Goal: Task Accomplishment & Management: Manage account settings

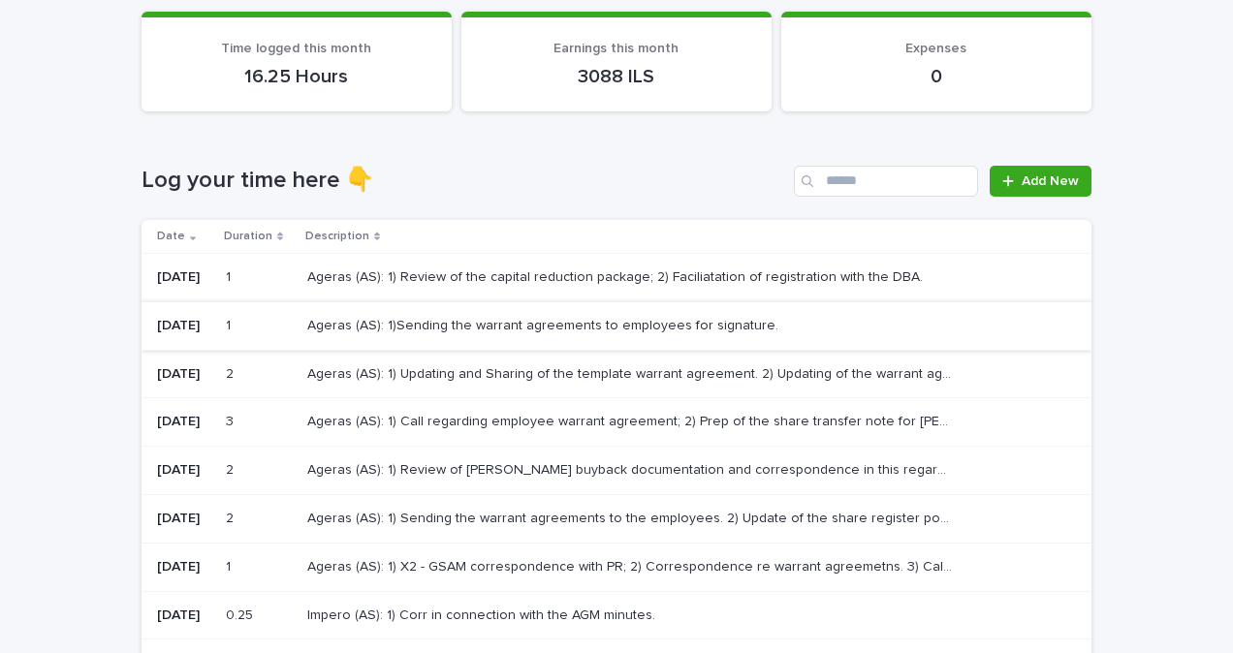
scroll to position [194, 0]
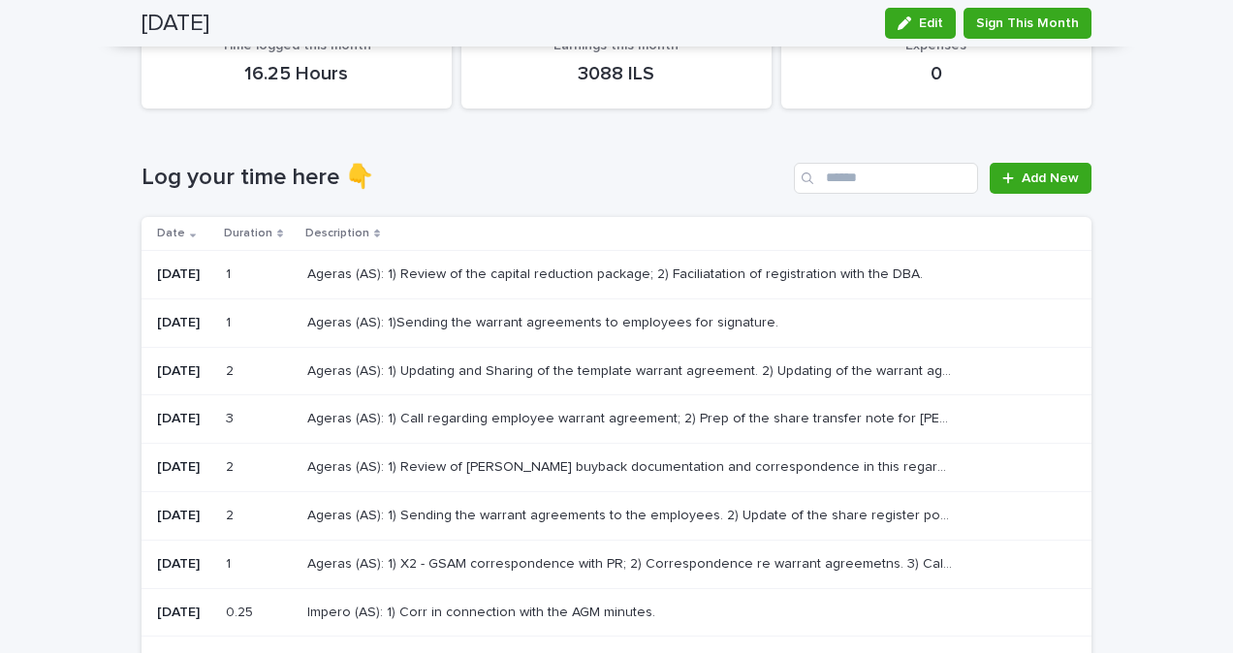
click at [445, 371] on p "Ageras (AS): 1) Updating and Sharing of the template warrant agreement. 2) Upda…" at bounding box center [632, 370] width 650 height 20
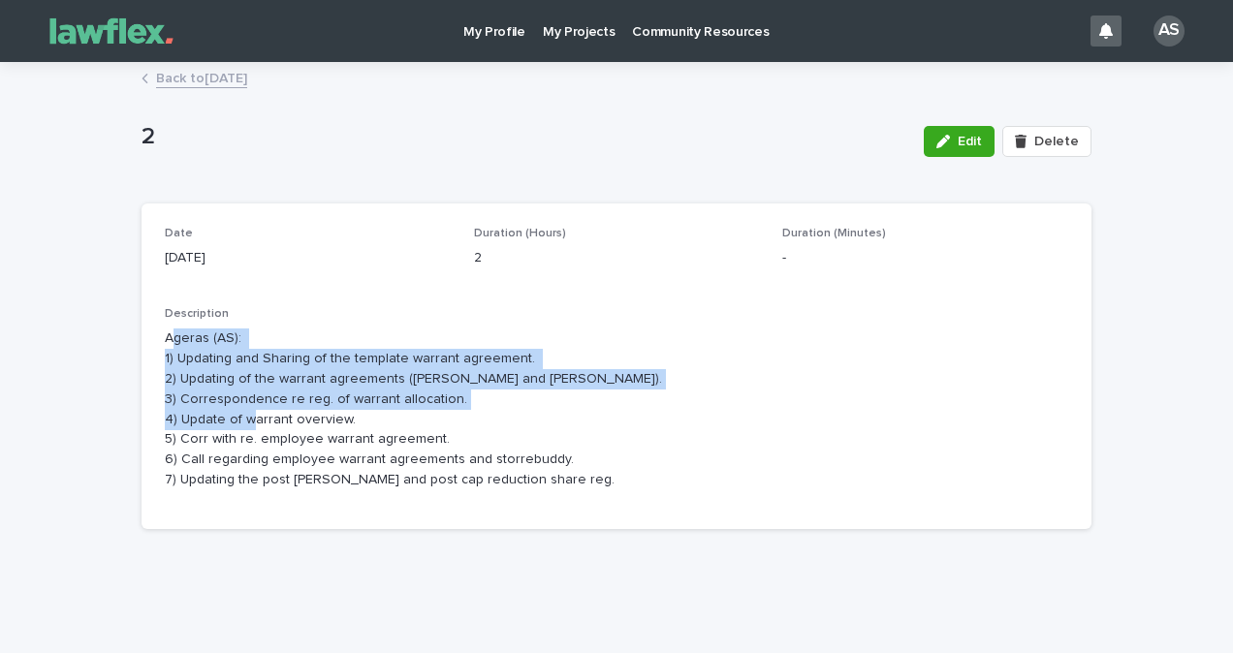
drag, startPoint x: 163, startPoint y: 346, endPoint x: 476, endPoint y: 412, distance: 319.9
click at [476, 412] on p "Ageras (AS): 1) Updating and Sharing of the template warrant agreement. 2) Upda…" at bounding box center [616, 409] width 903 height 161
drag, startPoint x: 476, startPoint y: 412, endPoint x: 310, endPoint y: 423, distance: 166.1
click at [308, 423] on p "Ageras (AS): 1) Updating and Sharing of the template warrant agreement. 2) Upda…" at bounding box center [616, 409] width 903 height 161
click at [374, 426] on p "Ageras (AS): 1) Updating and Sharing of the template warrant agreement. 2) Upda…" at bounding box center [616, 409] width 903 height 161
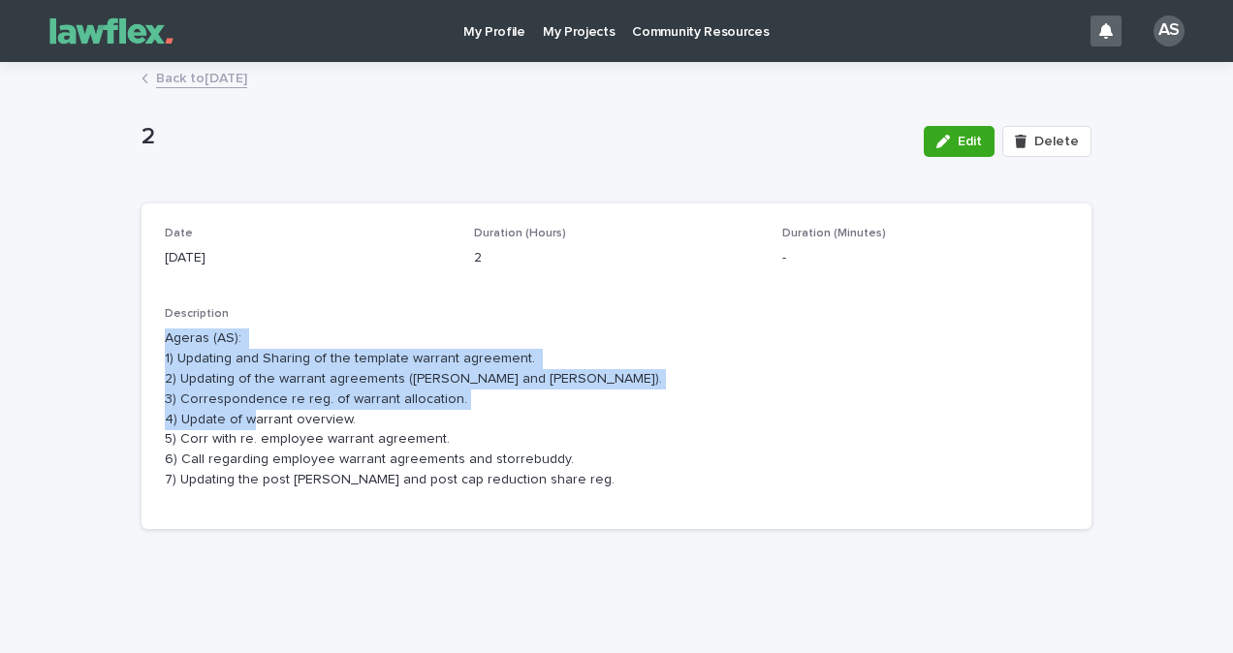
drag, startPoint x: 349, startPoint y: 426, endPoint x: 136, endPoint y: 338, distance: 230.7
click at [142, 338] on div "Date [DATE] Duration (Hours) 2 Duration (Minutes) - Description Ageras (AS): 1)…" at bounding box center [617, 367] width 950 height 326
copy p "Ageras (AS): 1) Updating and Sharing of the template warrant agreement. 2) Upda…"
drag, startPoint x: 956, startPoint y: 150, endPoint x: 895, endPoint y: 207, distance: 83.7
click at [956, 150] on button "Edit" at bounding box center [959, 141] width 71 height 31
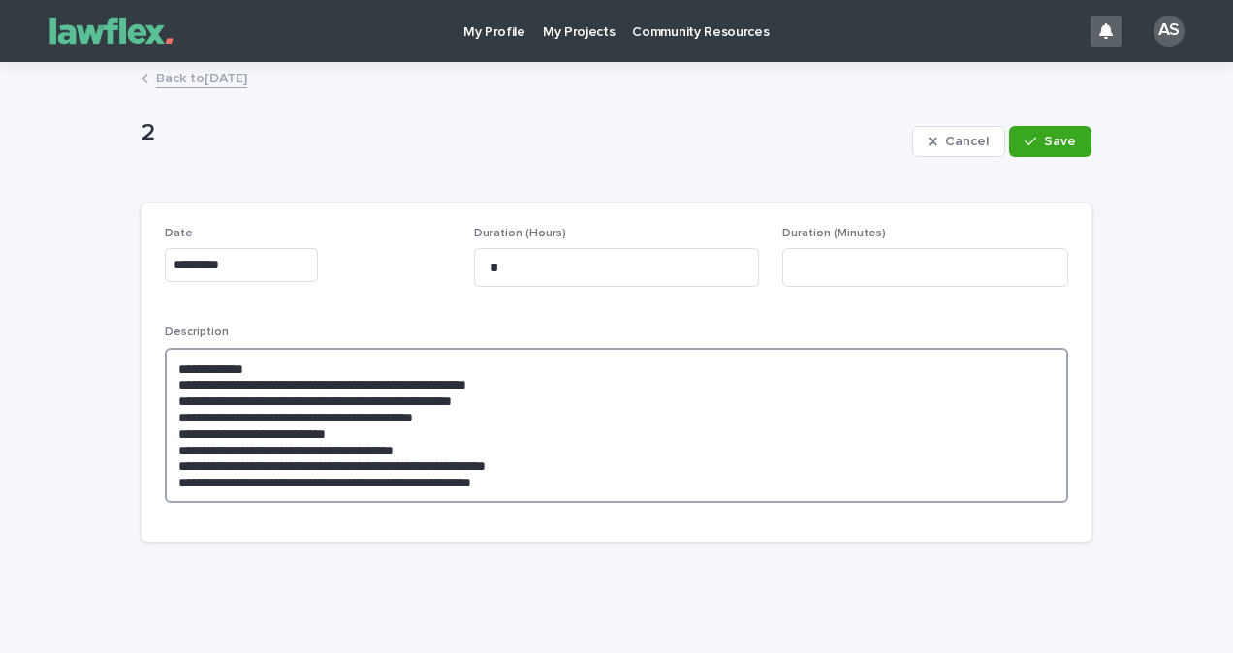
drag, startPoint x: 487, startPoint y: 488, endPoint x: 550, endPoint y: 492, distance: 63.2
click at [488, 488] on textarea "**********" at bounding box center [616, 425] width 903 height 155
click at [569, 494] on textarea "**********" at bounding box center [616, 425] width 903 height 155
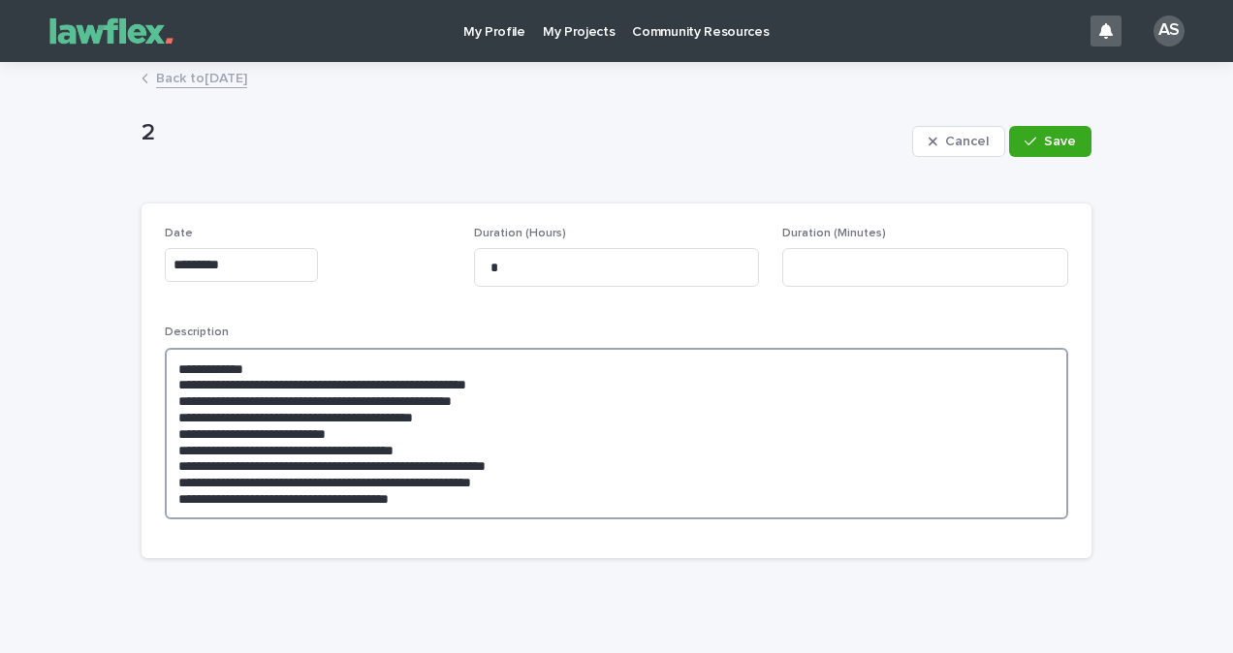
drag, startPoint x: 517, startPoint y: 491, endPoint x: 161, endPoint y: 507, distance: 356.0
click at [165, 507] on textarea "**********" at bounding box center [616, 434] width 903 height 172
type textarea "**********"
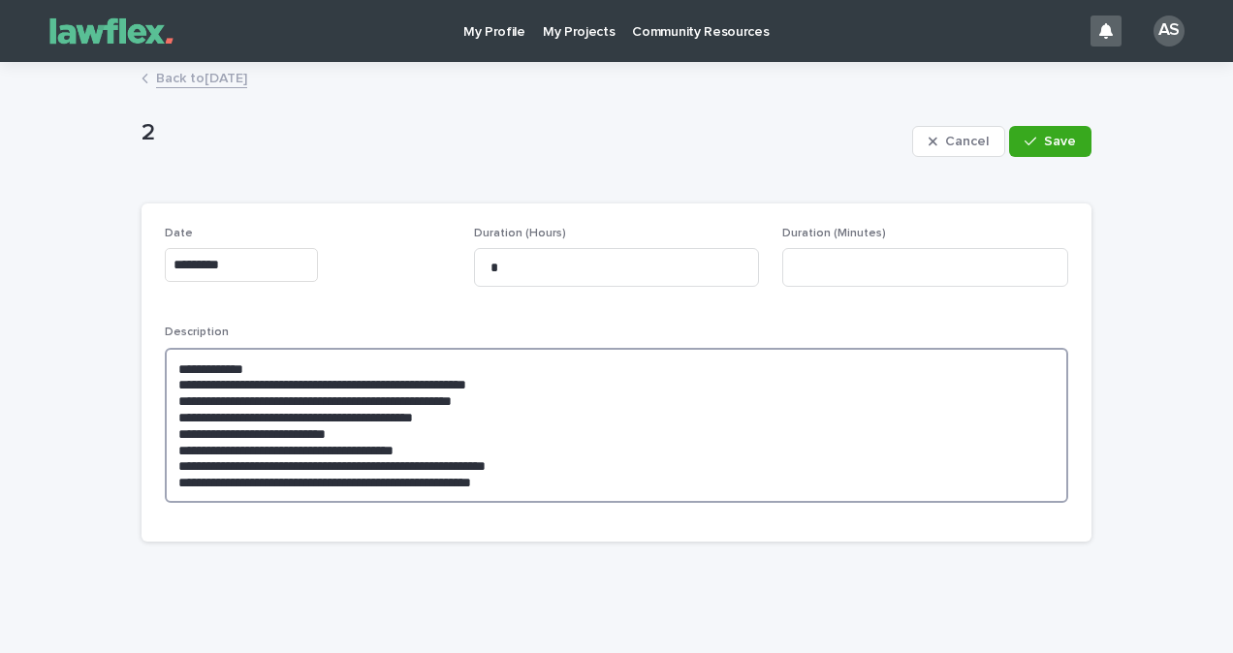
drag, startPoint x: 571, startPoint y: 491, endPoint x: 158, endPoint y: 450, distance: 415.0
click at [165, 450] on textarea "**********" at bounding box center [616, 425] width 903 height 155
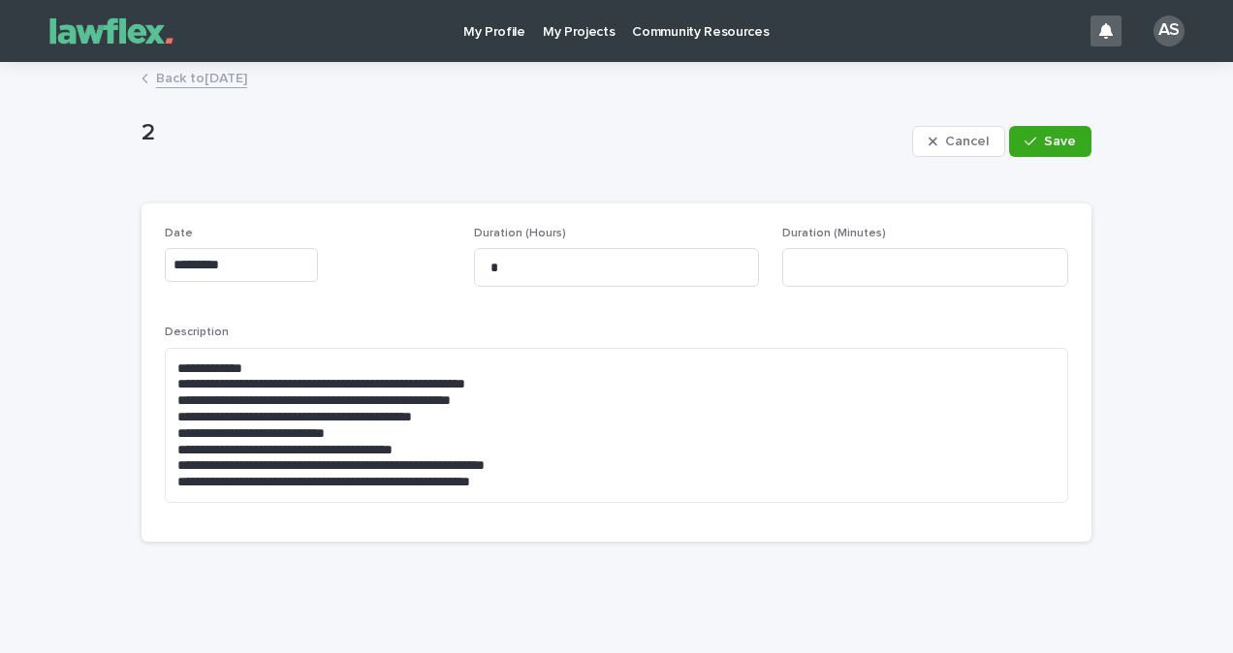
click at [247, 78] on link "Back to [DATE]" at bounding box center [201, 77] width 91 height 22
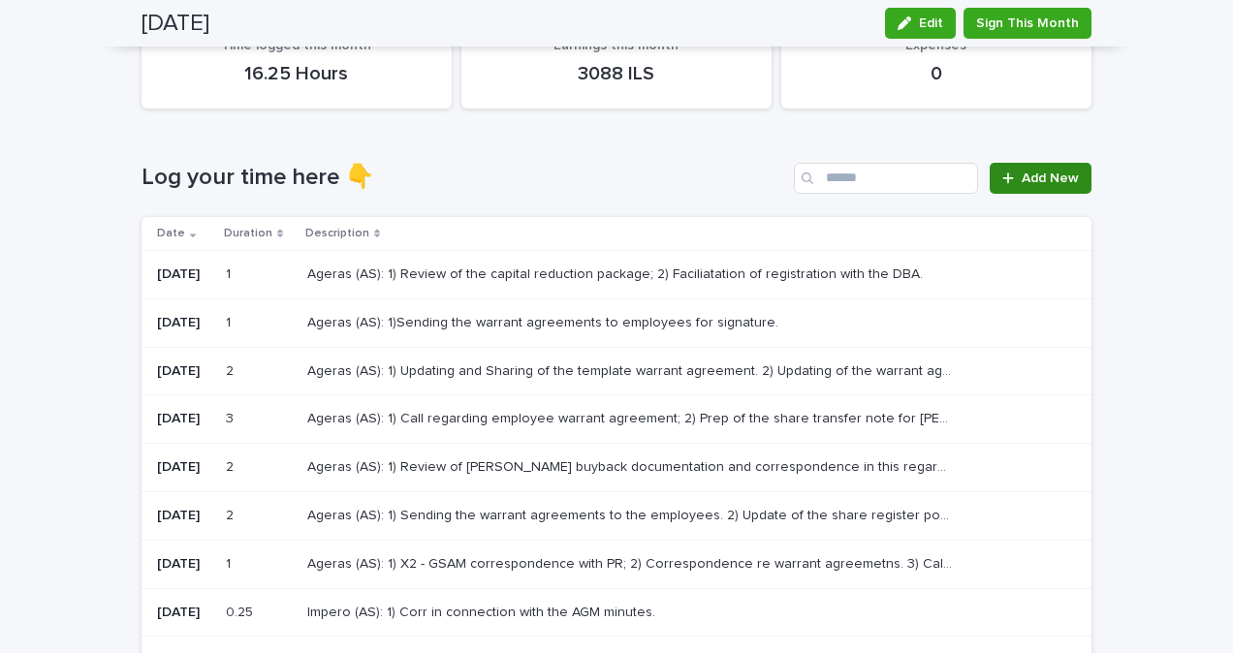
click at [1032, 183] on span "Add New" at bounding box center [1050, 179] width 57 height 14
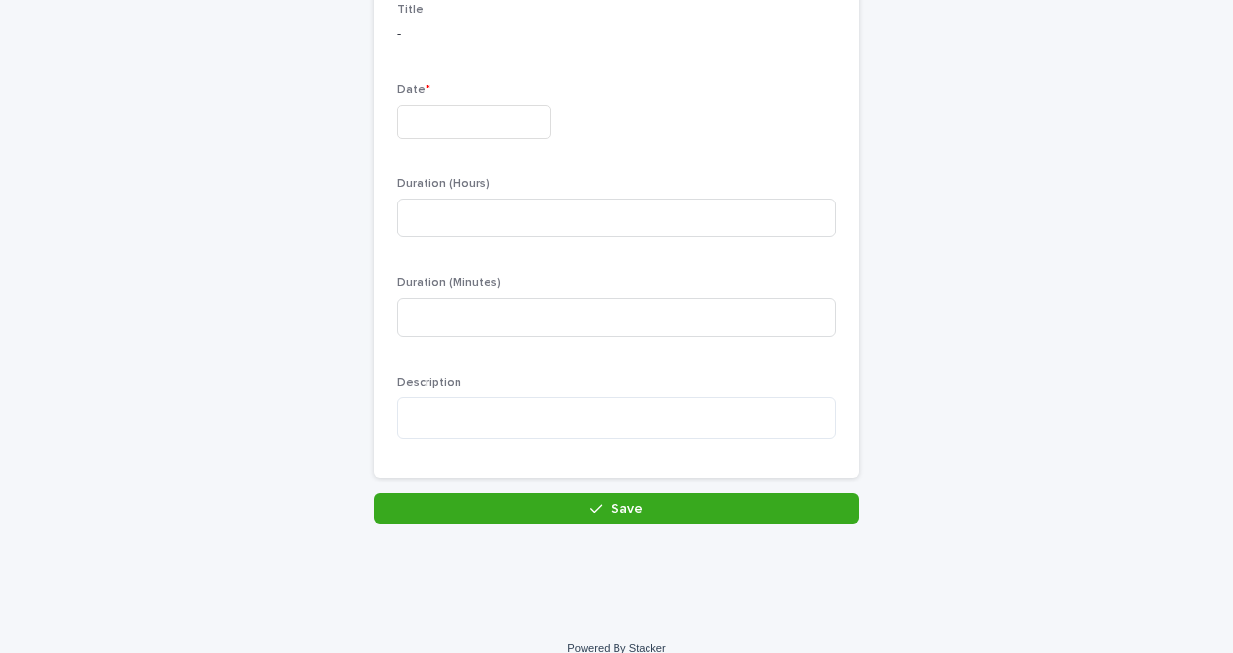
scroll to position [195, 0]
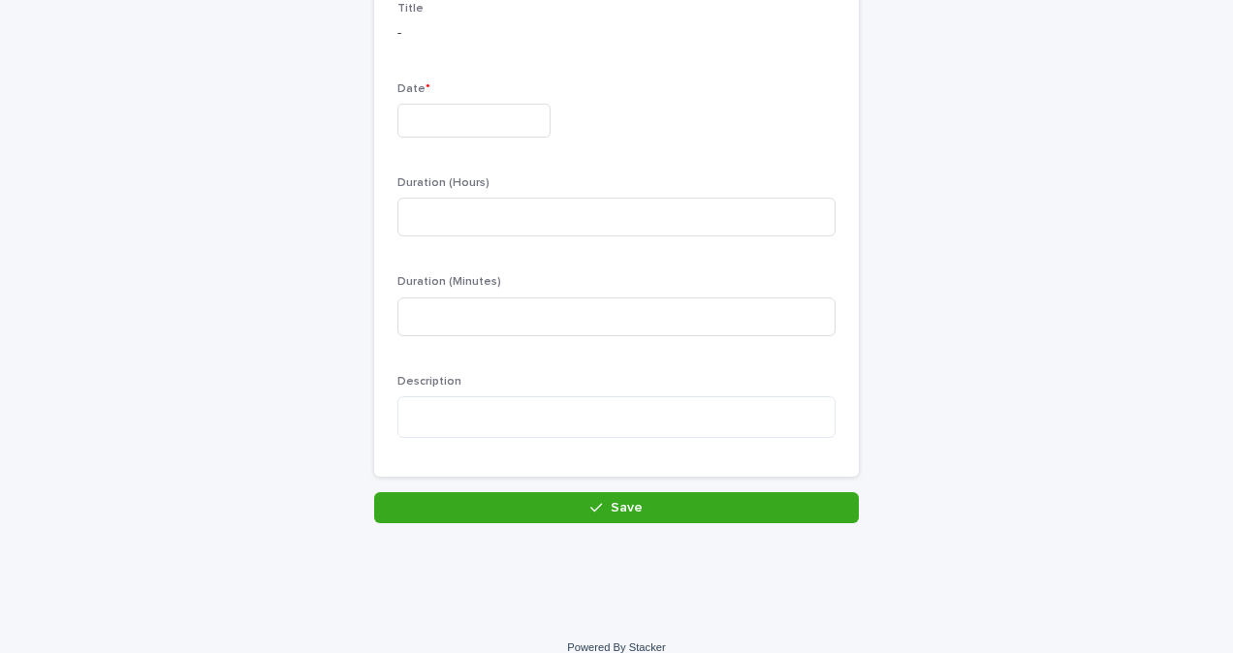
click at [444, 104] on input "text" at bounding box center [473, 121] width 153 height 34
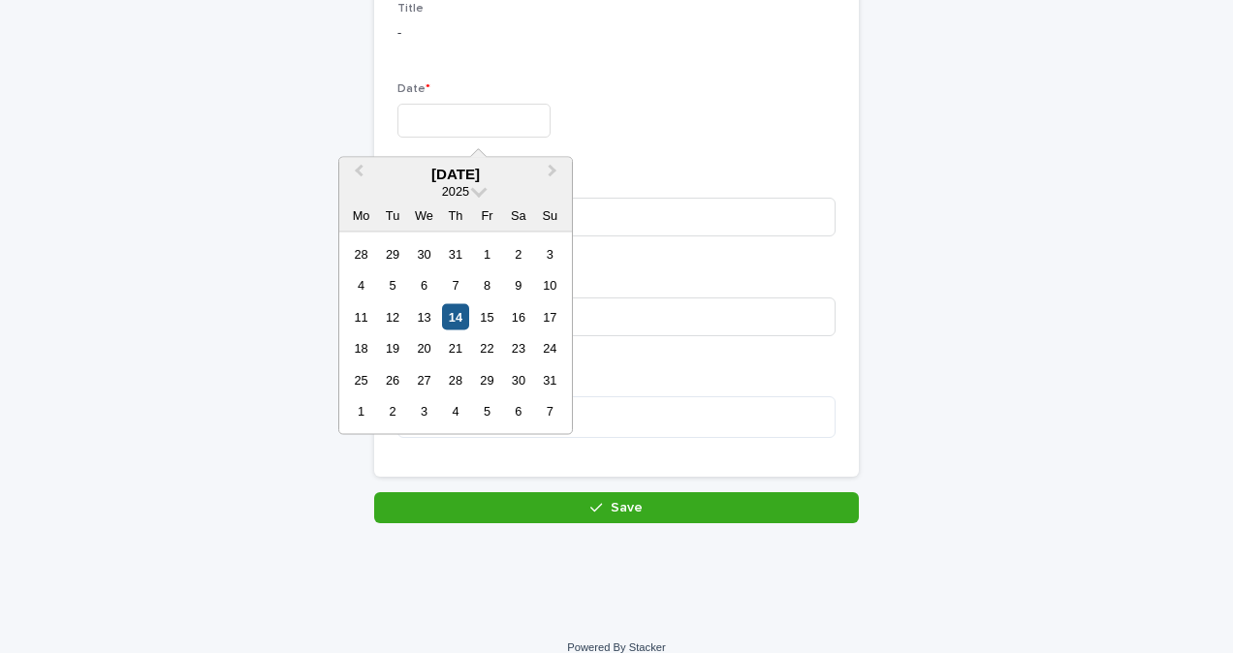
click at [465, 310] on div "14" at bounding box center [455, 316] width 26 height 26
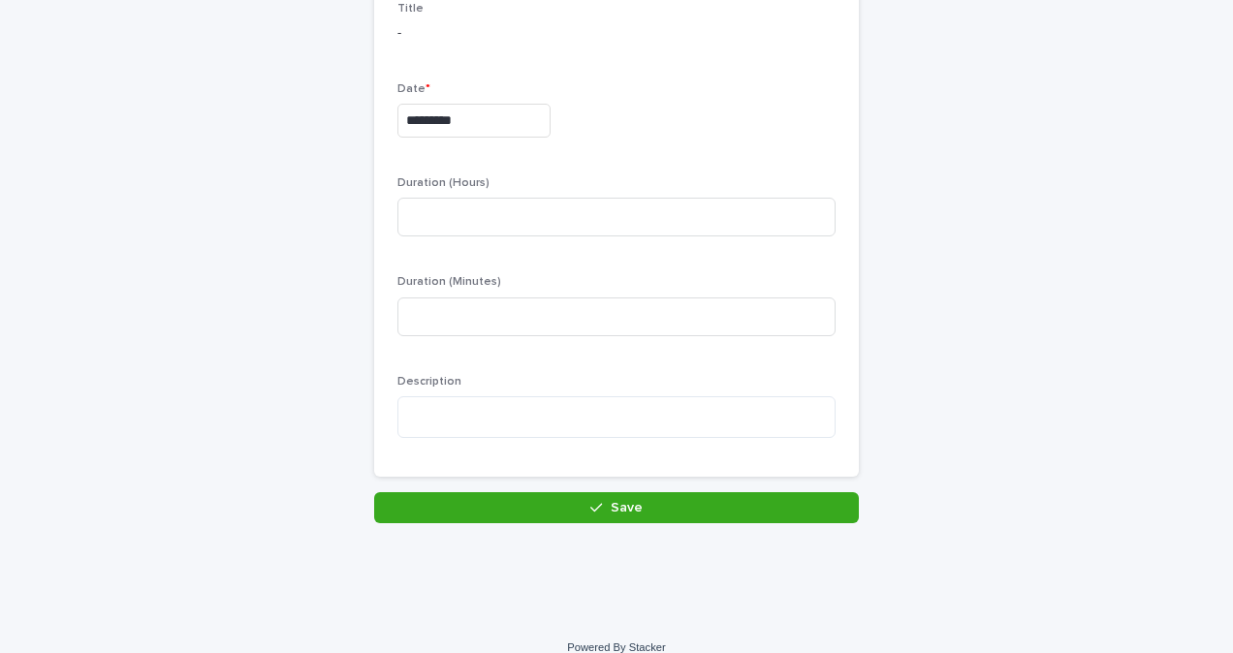
type input "*********"
click at [484, 197] on div "Duration (Hours)" at bounding box center [616, 214] width 438 height 76
click at [478, 222] on input at bounding box center [616, 217] width 438 height 39
type input "*"
drag, startPoint x: 425, startPoint y: 377, endPoint x: 435, endPoint y: 395, distance: 20.8
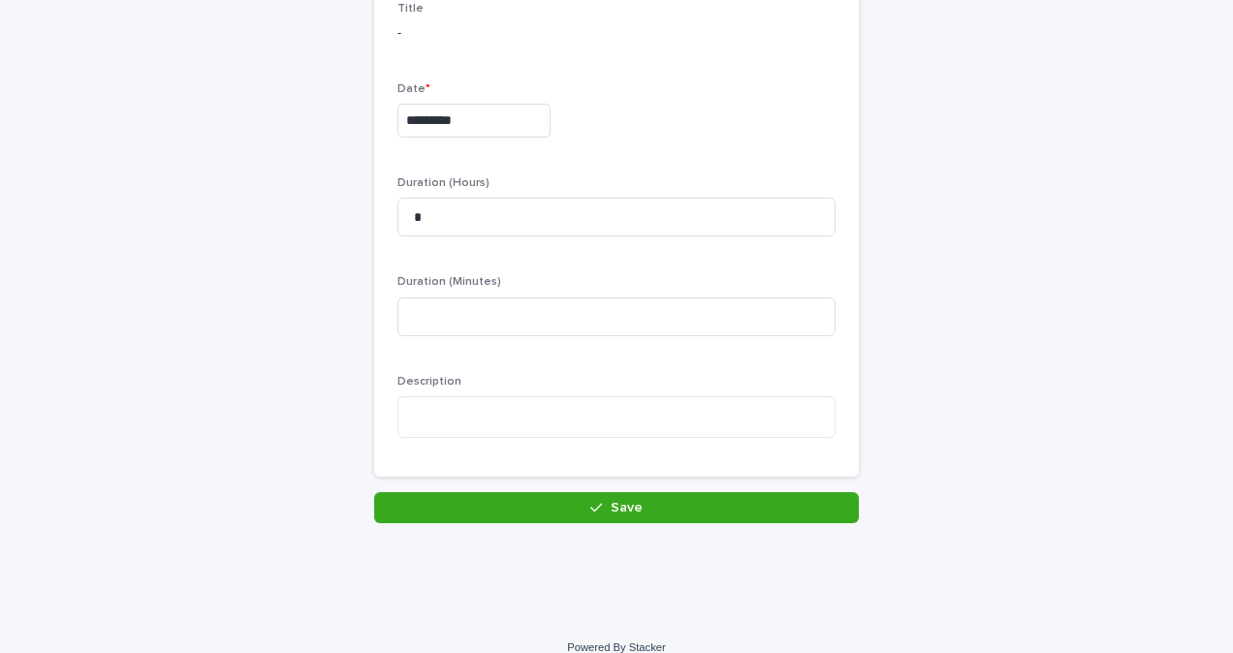
click at [425, 377] on span "Description" at bounding box center [429, 382] width 64 height 12
click at [435, 396] on textarea at bounding box center [616, 417] width 438 height 42
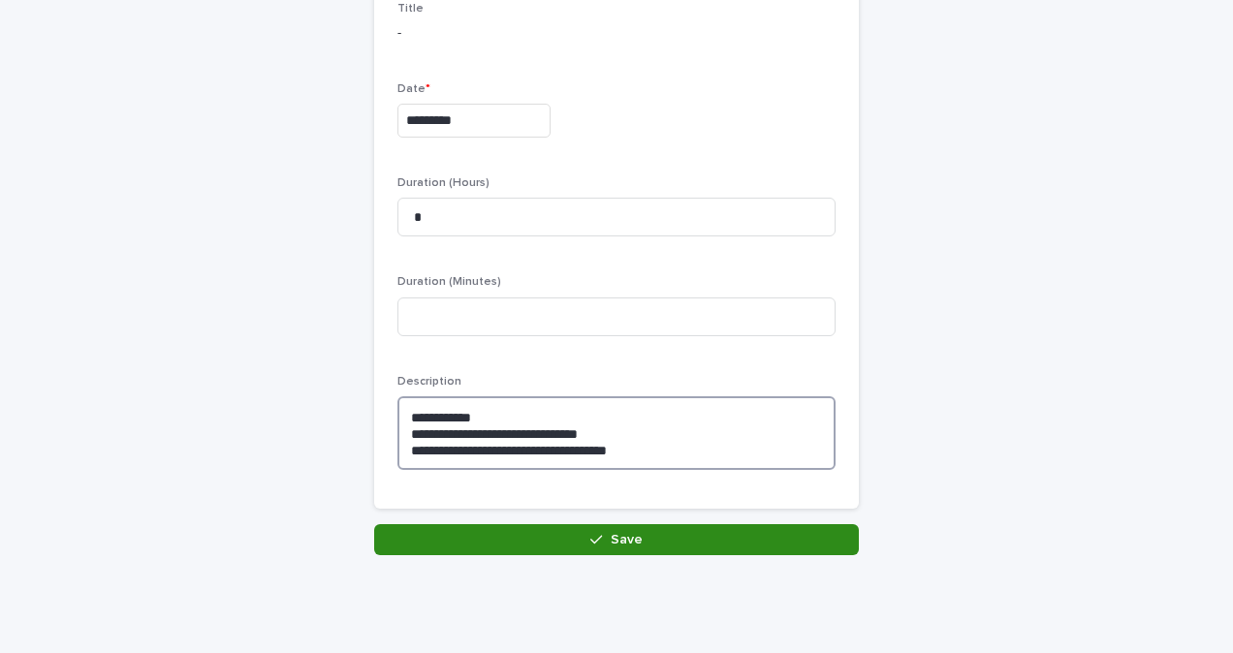
type textarea "**********"
click at [627, 547] on button "Save" at bounding box center [616, 539] width 485 height 31
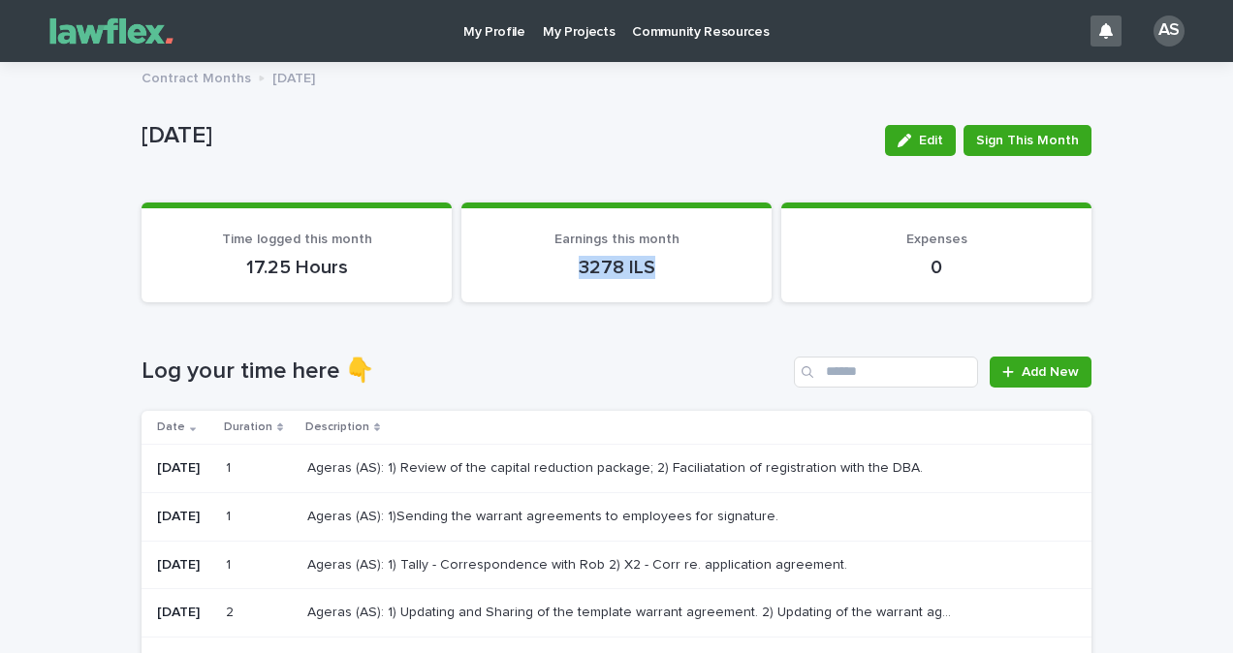
drag, startPoint x: 566, startPoint y: 262, endPoint x: 706, endPoint y: 260, distance: 139.6
click at [706, 260] on p "3278 ILS" at bounding box center [617, 267] width 264 height 23
drag, startPoint x: 706, startPoint y: 260, endPoint x: 661, endPoint y: 332, distance: 85.3
click at [663, 336] on div "Loading... Saving… Log your time here 👇 Add New Date Duration Description [DATE…" at bounding box center [617, 656] width 950 height 677
drag, startPoint x: 635, startPoint y: 268, endPoint x: 572, endPoint y: 268, distance: 63.0
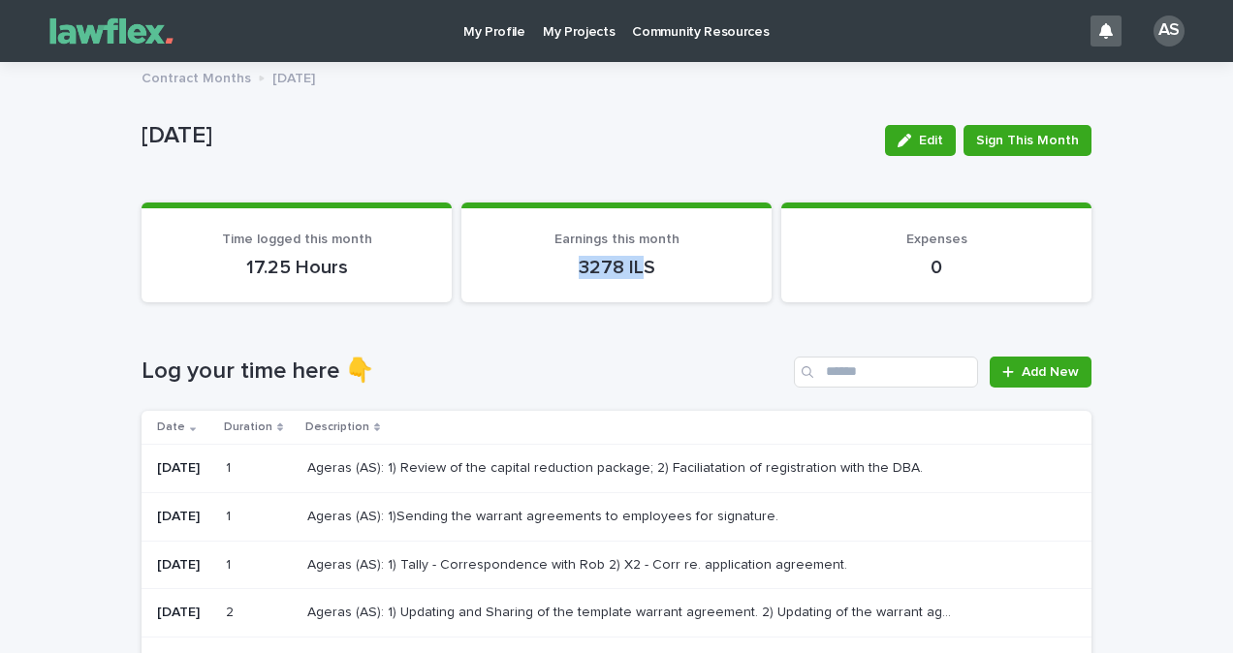
click at [572, 268] on p "3278 ILS" at bounding box center [617, 267] width 264 height 23
drag, startPoint x: 572, startPoint y: 268, endPoint x: 598, endPoint y: 292, distance: 35.0
click at [598, 292] on section "Earnings this month 3278 ILS" at bounding box center [616, 253] width 310 height 100
click at [572, 267] on p "3278 ILS" at bounding box center [617, 267] width 264 height 23
drag, startPoint x: 572, startPoint y: 267, endPoint x: 607, endPoint y: 267, distance: 34.9
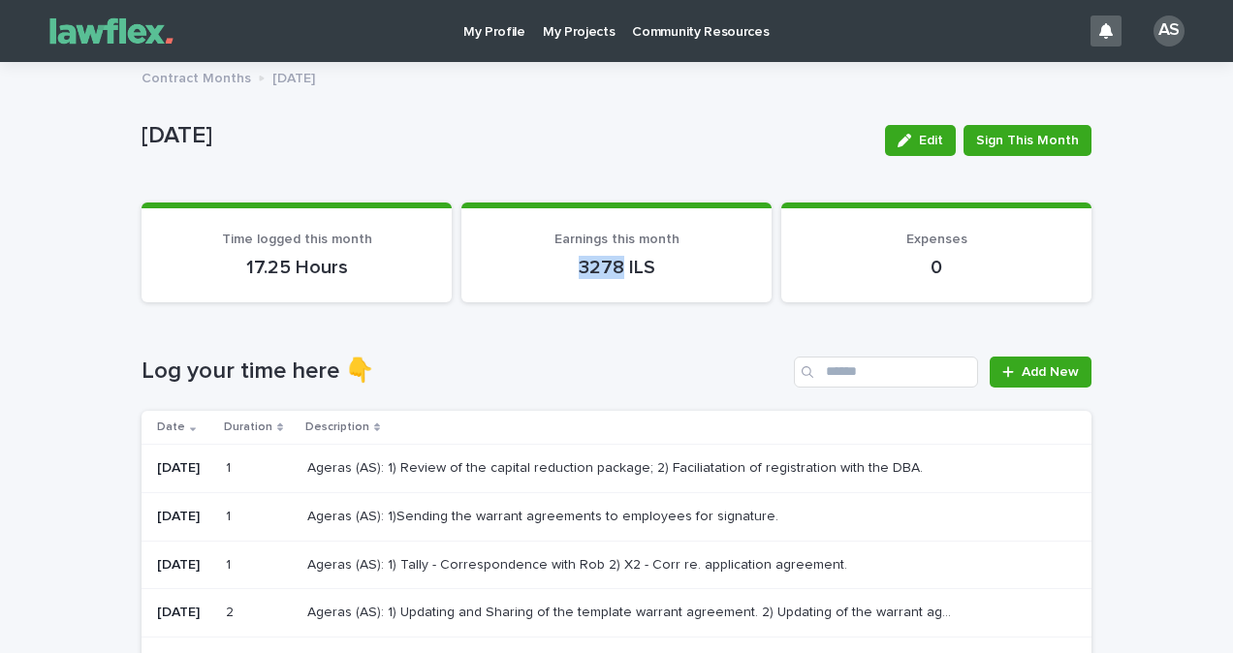
click at [607, 267] on p "3278 ILS" at bounding box center [617, 267] width 264 height 23
click at [607, 268] on p "3278 ILS" at bounding box center [617, 267] width 264 height 23
click at [608, 268] on p "3278 ILS" at bounding box center [617, 267] width 264 height 23
click at [607, 269] on p "3278 ILS" at bounding box center [617, 267] width 264 height 23
click at [567, 287] on section "Earnings this month 3278 ILS" at bounding box center [616, 253] width 310 height 100
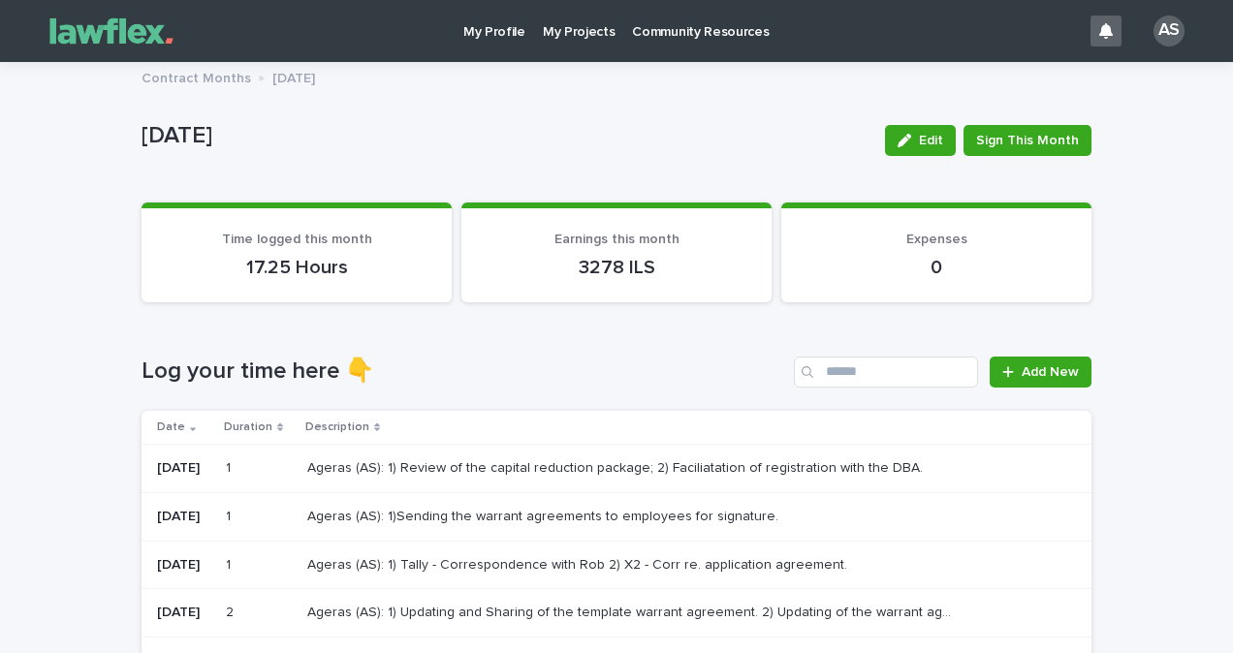
click at [485, 571] on p "Ageras (AS): 1) Tally - Correspondence with Rob 2) X2 - Corr re. application ag…" at bounding box center [579, 563] width 544 height 20
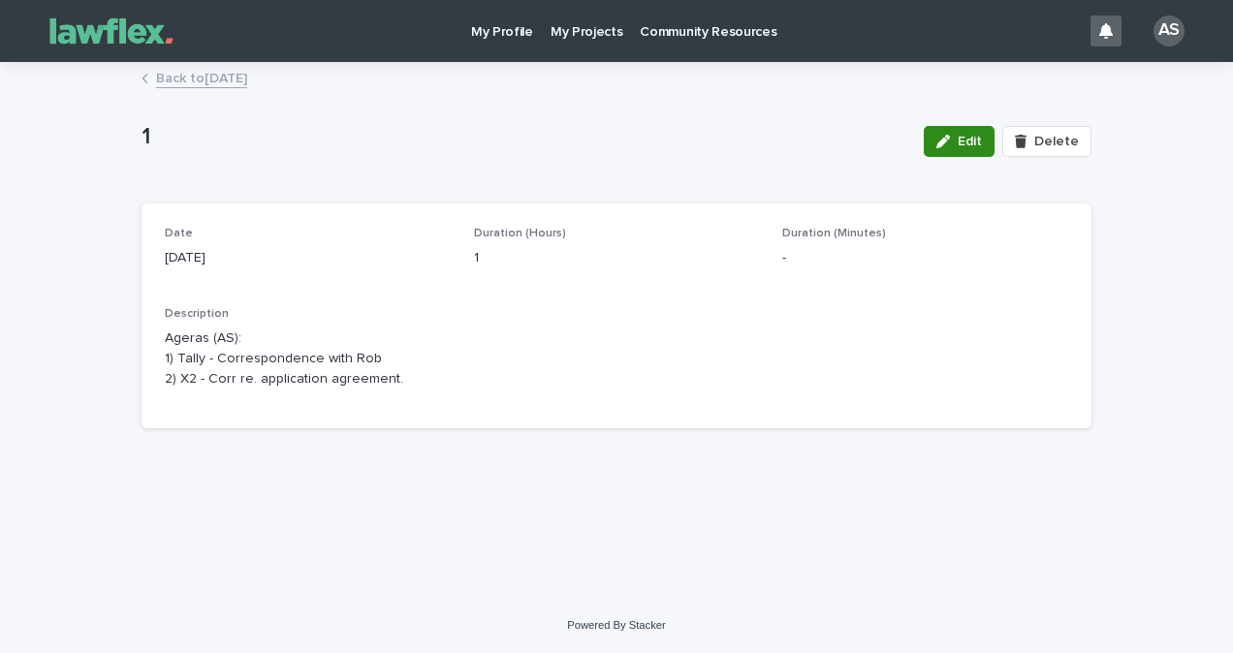
click at [958, 144] on div "button" at bounding box center [946, 142] width 21 height 14
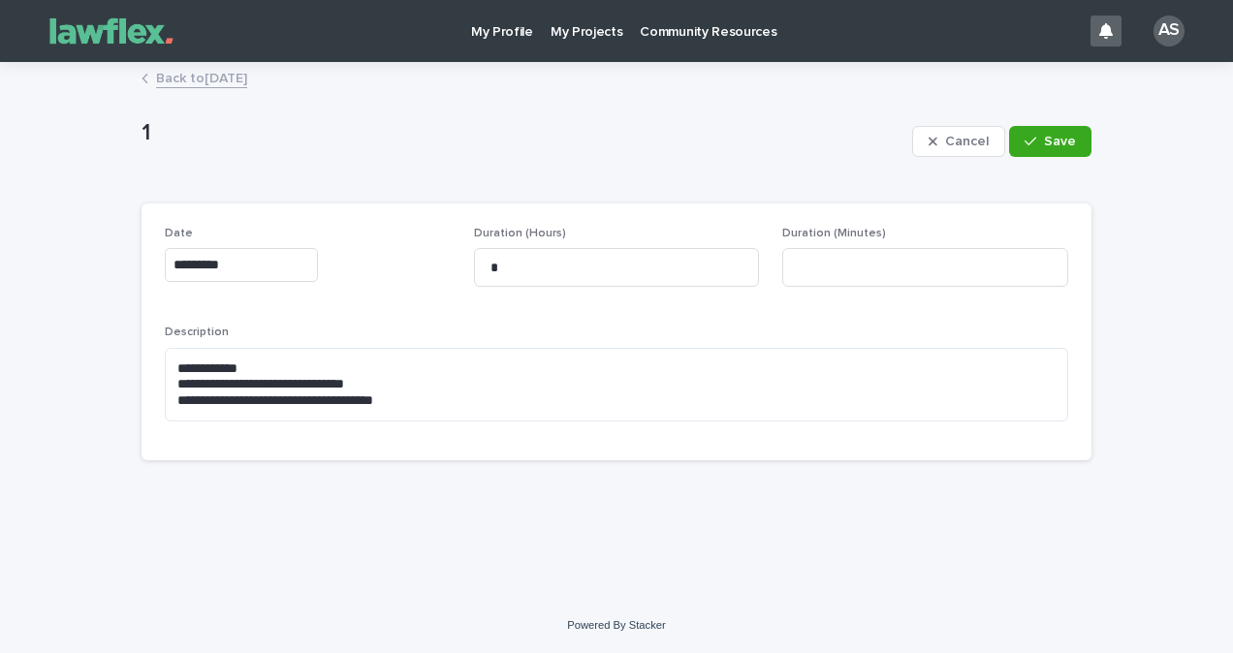
click at [465, 426] on div "**********" at bounding box center [616, 381] width 903 height 110
click at [456, 413] on textarea "**********" at bounding box center [616, 385] width 903 height 74
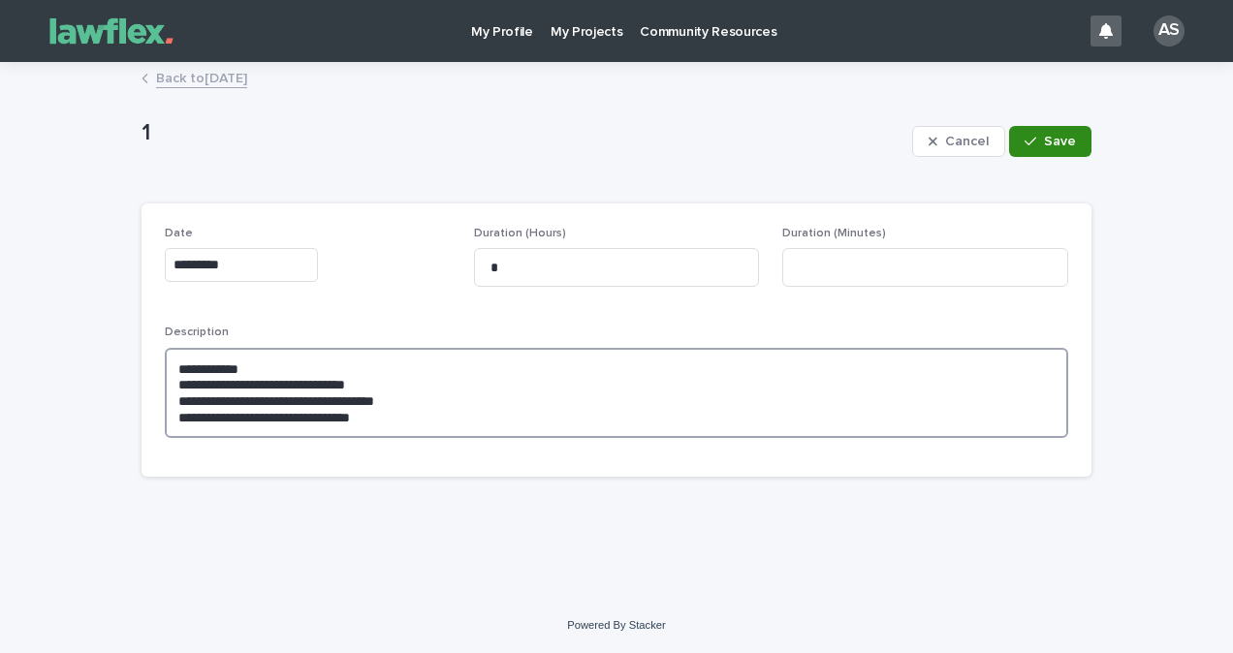
type textarea "**********"
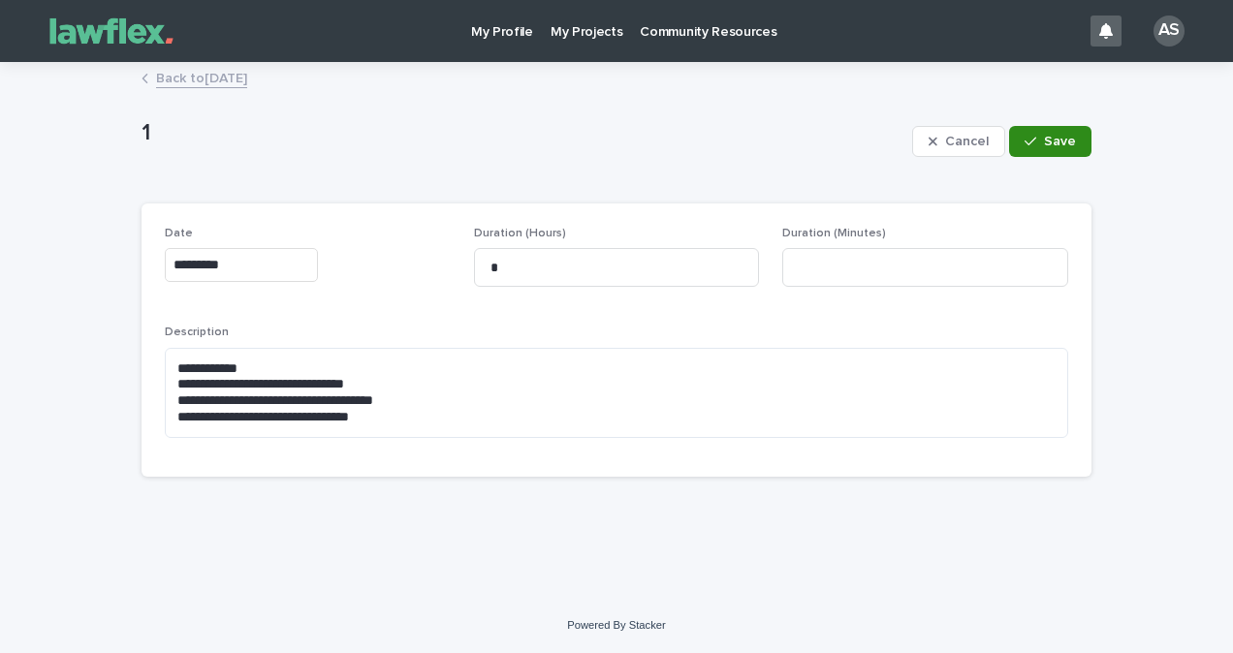
click at [1047, 127] on button "Save" at bounding box center [1050, 141] width 82 height 31
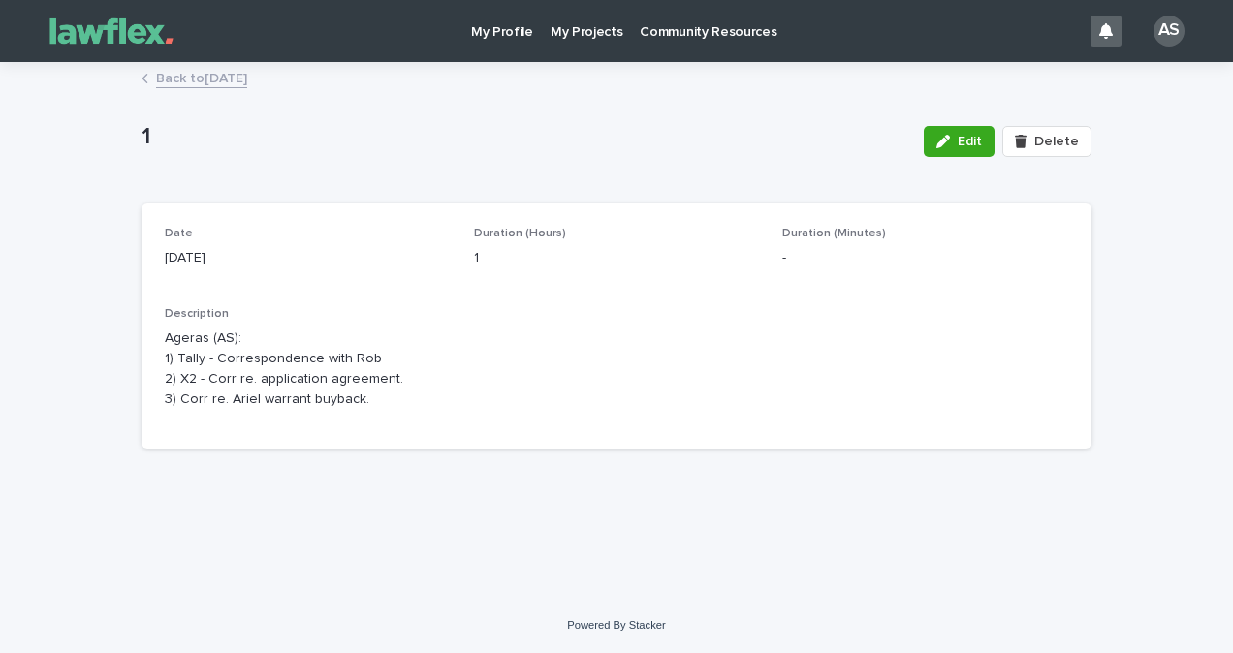
click at [201, 67] on link "Back to [DATE]" at bounding box center [201, 77] width 91 height 22
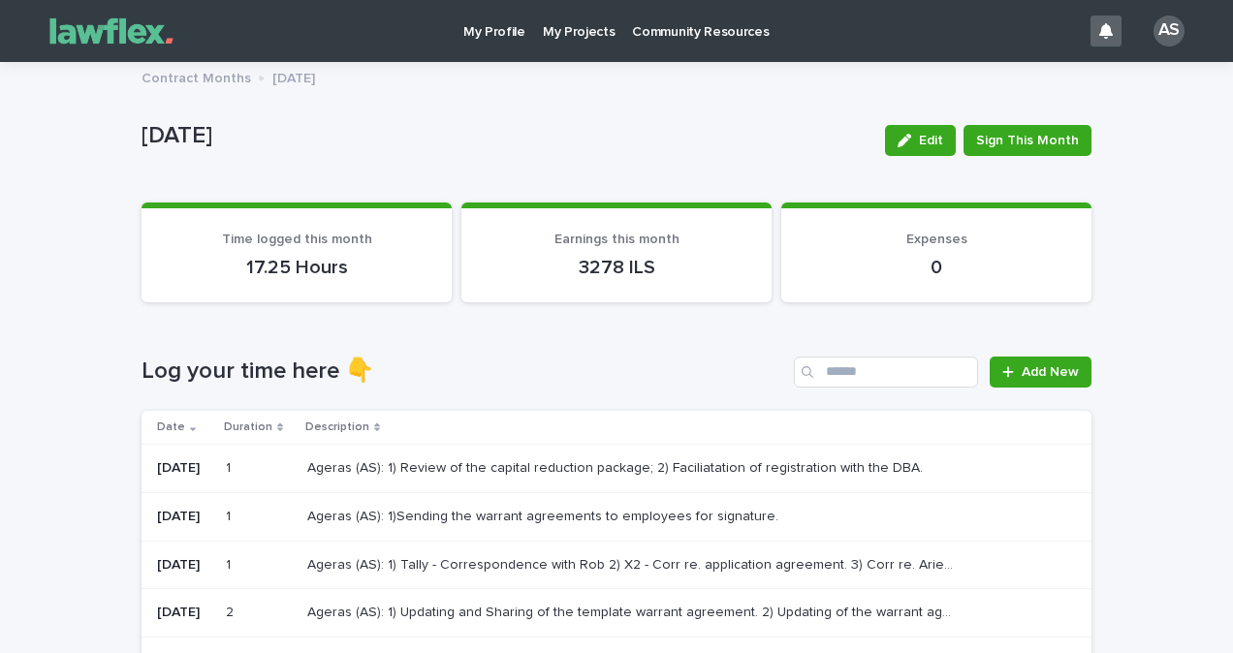
click at [627, 128] on p "[DATE]" at bounding box center [506, 136] width 728 height 28
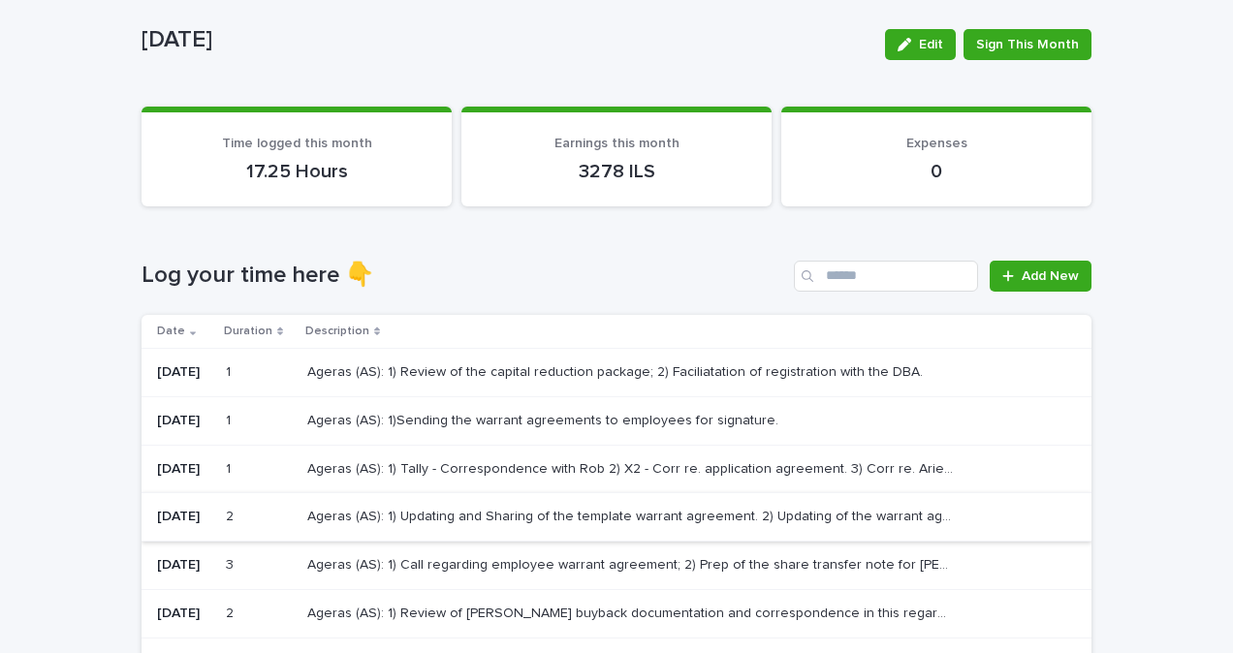
scroll to position [97, 0]
click at [530, 521] on p "Ageras (AS): 1) Updating and Sharing of the template warrant agreement. 2) Upda…" at bounding box center [632, 514] width 650 height 20
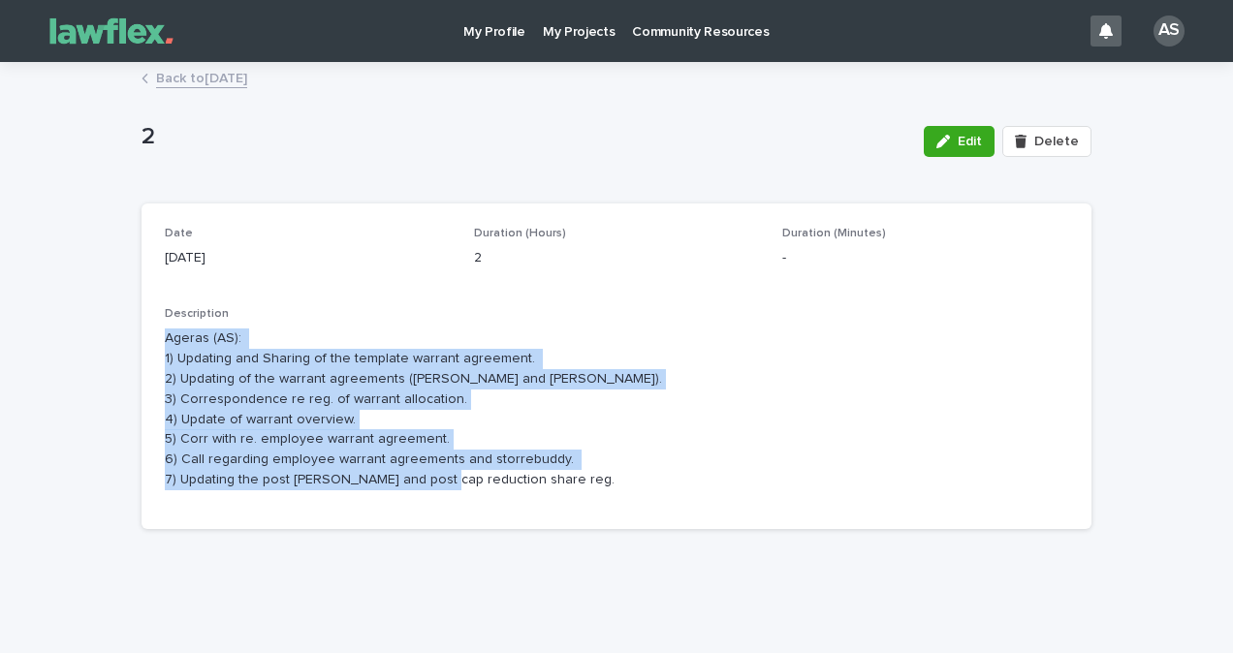
drag, startPoint x: 474, startPoint y: 478, endPoint x: 151, endPoint y: 332, distance: 354.0
click at [151, 332] on div "Date [DATE] Duration (Hours) 2 Duration (Minutes) - Description Ageras (AS): 1)…" at bounding box center [617, 367] width 950 height 326
drag, startPoint x: 151, startPoint y: 332, endPoint x: 339, endPoint y: 458, distance: 226.3
click at [339, 458] on p "Ageras (AS): 1) Updating and Sharing of the template warrant agreement. 2) Upda…" at bounding box center [616, 409] width 903 height 161
click at [571, 473] on p "Ageras (AS): 1) Updating and Sharing of the template warrant agreement. 2) Upda…" at bounding box center [616, 409] width 903 height 161
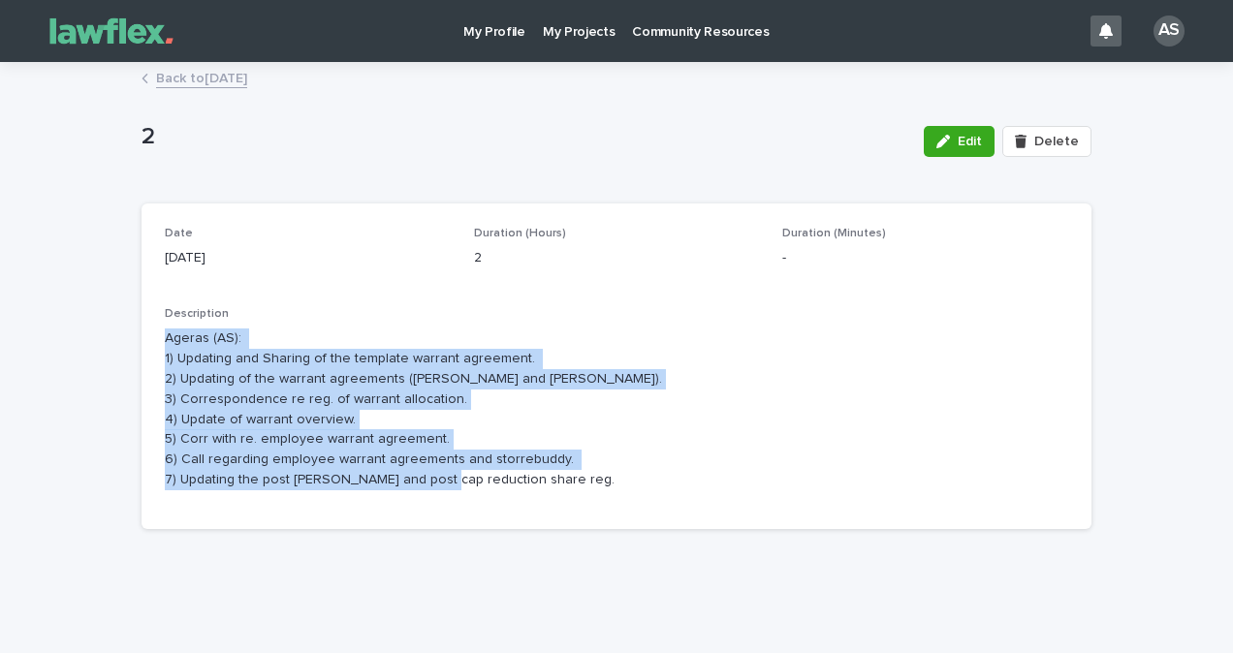
click at [567, 484] on p "Ageras (AS): 1) Updating and Sharing of the template warrant agreement. 2) Upda…" at bounding box center [616, 409] width 903 height 161
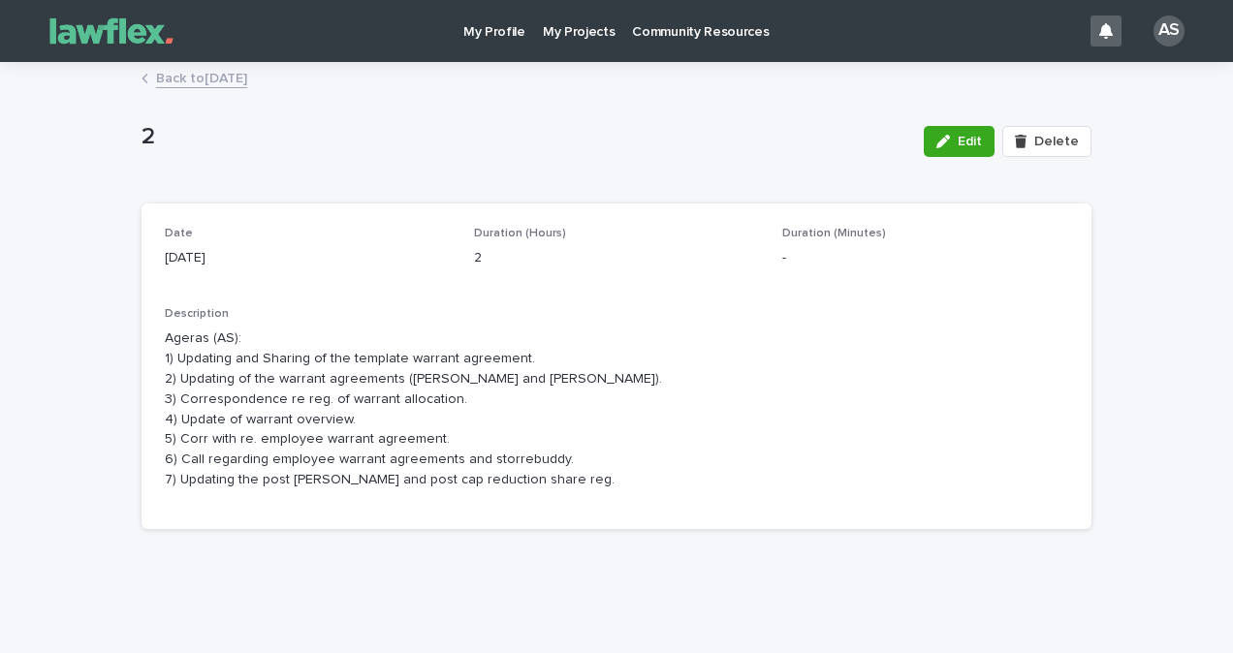
click at [503, 475] on p "Ageras (AS): 1) Updating and Sharing of the template warrant agreement. 2) Upda…" at bounding box center [616, 409] width 903 height 161
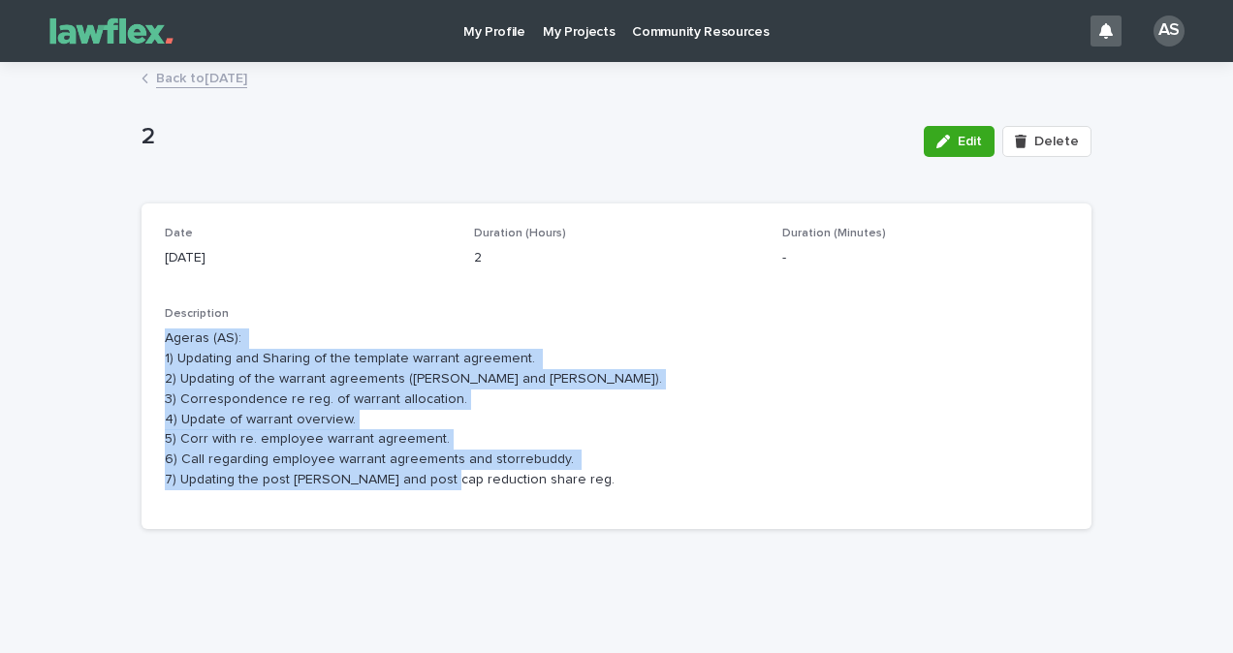
drag, startPoint x: 530, startPoint y: 483, endPoint x: 154, endPoint y: 348, distance: 399.5
click at [154, 348] on div "Date [DATE] Duration (Hours) 2 Duration (Minutes) - Description Ageras (AS): 1)…" at bounding box center [617, 367] width 950 height 326
drag, startPoint x: 154, startPoint y: 348, endPoint x: 239, endPoint y: 418, distance: 110.2
click at [239, 418] on p "Ageras (AS): 1) Updating and Sharing of the template warrant agreement. 2) Upda…" at bounding box center [616, 409] width 903 height 161
click at [360, 440] on p "Ageras (AS): 1) Updating and Sharing of the template warrant agreement. 2) Upda…" at bounding box center [616, 409] width 903 height 161
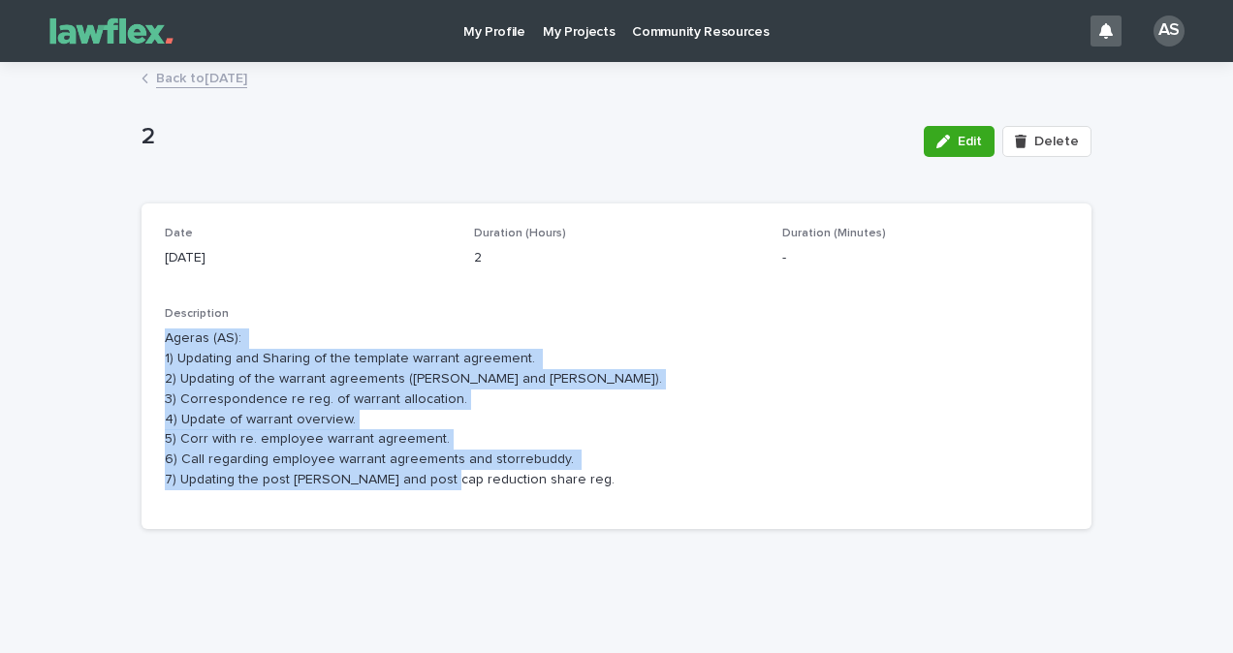
click at [333, 414] on p "Ageras (AS): 1) Updating and Sharing of the template warrant agreement. 2) Upda…" at bounding box center [616, 409] width 903 height 161
click at [404, 452] on p "Ageras (AS): 1) Updating and Sharing of the template warrant agreement. 2) Upda…" at bounding box center [616, 409] width 903 height 161
click at [468, 418] on p "Ageras (AS): 1) Updating and Sharing of the template warrant agreement. 2) Upda…" at bounding box center [616, 409] width 903 height 161
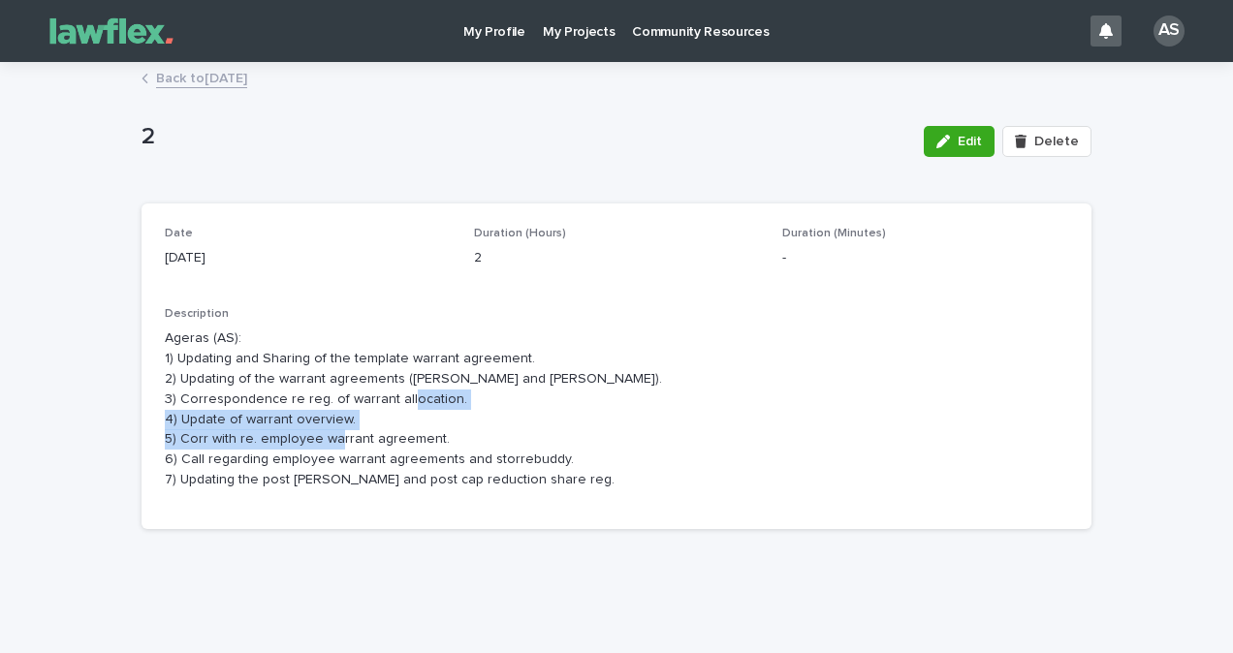
drag, startPoint x: 483, startPoint y: 444, endPoint x: 203, endPoint y: 412, distance: 281.9
click at [203, 412] on p "Ageras (AS): 1) Updating and Sharing of the template warrant agreement. 2) Upda…" at bounding box center [616, 409] width 903 height 161
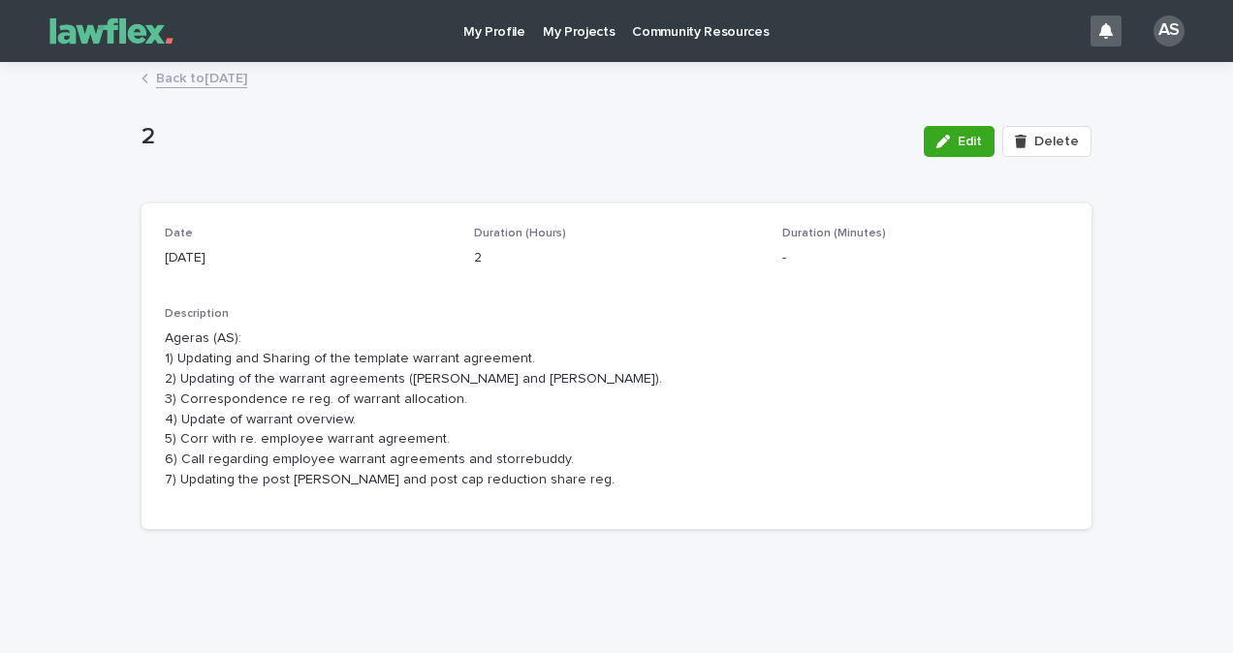
drag, startPoint x: 203, startPoint y: 412, endPoint x: 360, endPoint y: 456, distance: 163.2
click at [360, 456] on p "Ageras (AS): 1) Updating and Sharing of the template warrant agreement. 2) Upda…" at bounding box center [616, 409] width 903 height 161
drag, startPoint x: 360, startPoint y: 456, endPoint x: 558, endPoint y: 450, distance: 198.8
click at [558, 450] on p "Ageras (AS): 1) Updating and Sharing of the template warrant agreement. 2) Upda…" at bounding box center [616, 409] width 903 height 161
click at [178, 69] on link "Back to [DATE]" at bounding box center [201, 77] width 91 height 22
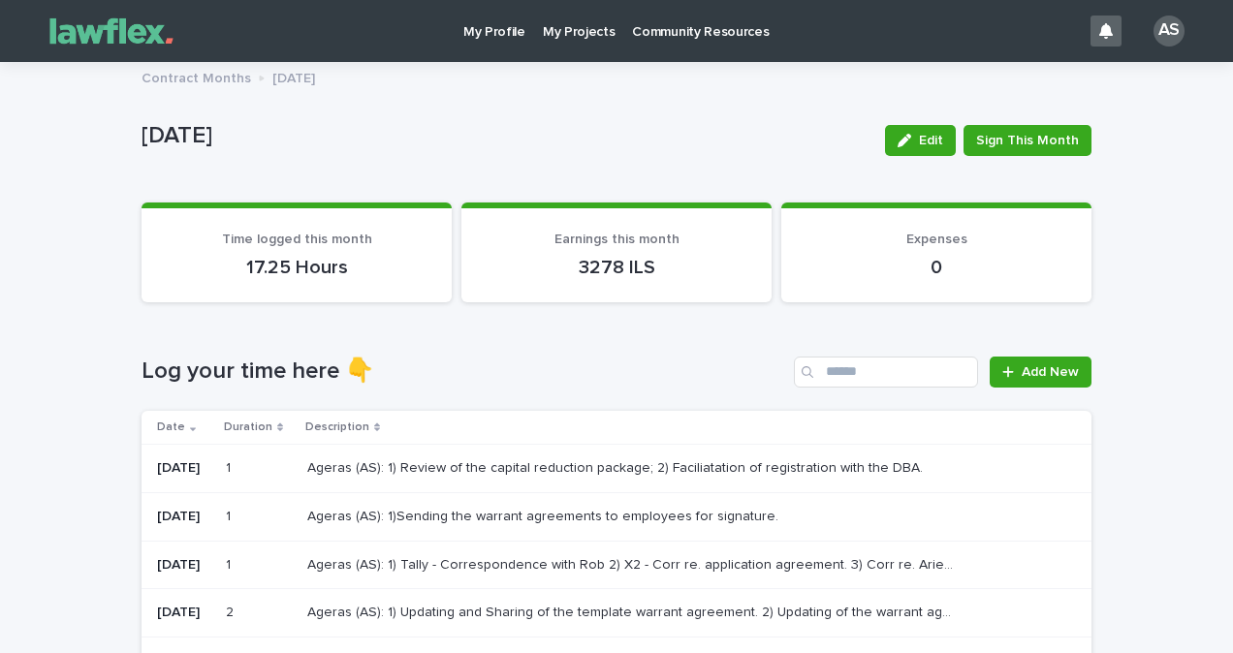
click at [701, 505] on p "Ageras (AS): 1)Sending the warrant agreements to employees for signature." at bounding box center [544, 515] width 475 height 20
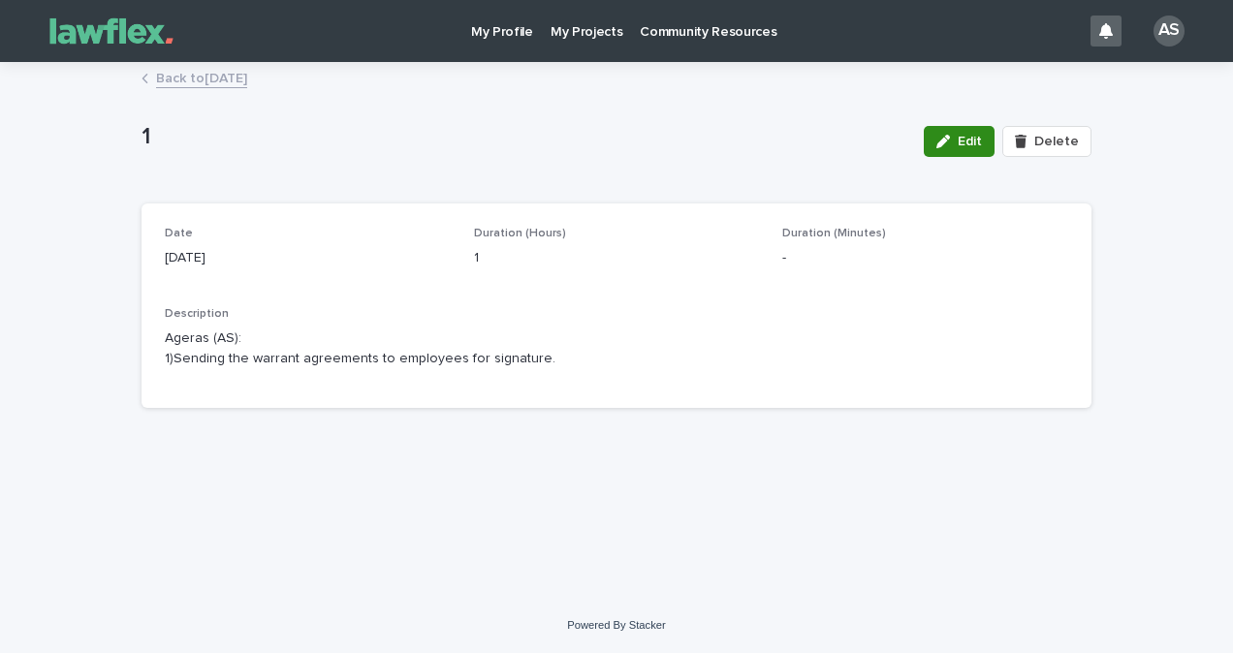
click at [966, 133] on button "Edit" at bounding box center [959, 141] width 71 height 31
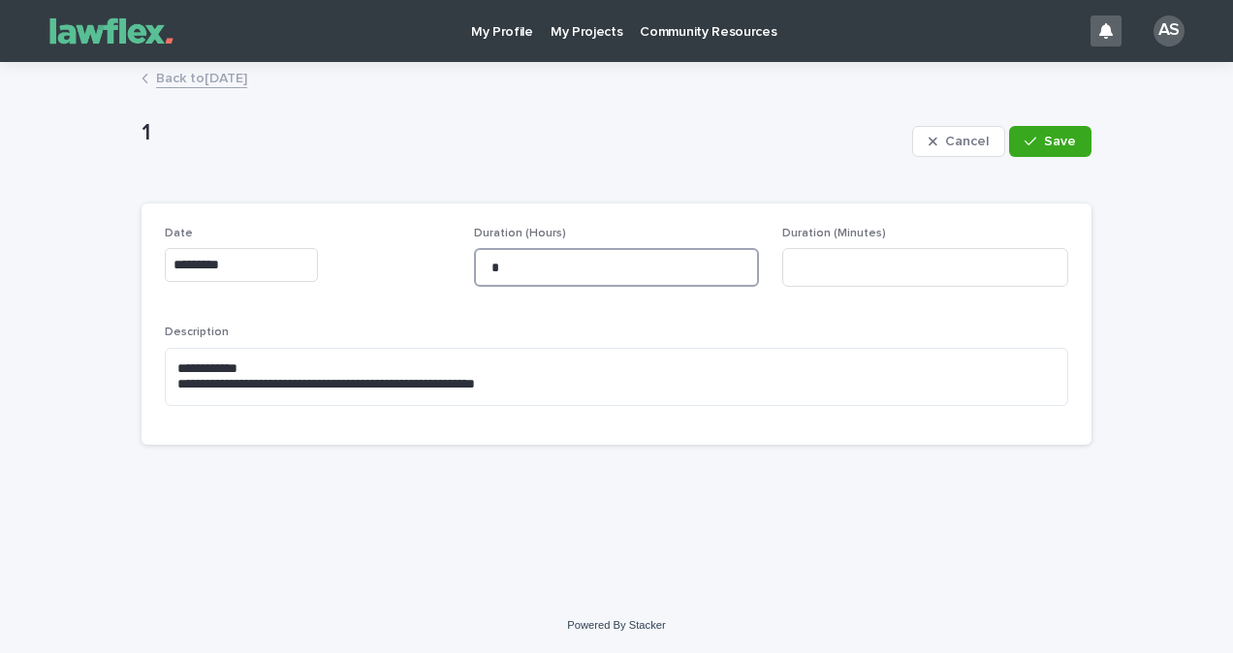
drag, startPoint x: 576, startPoint y: 266, endPoint x: 370, endPoint y: 287, distance: 206.6
click at [383, 283] on div "**********" at bounding box center [616, 324] width 903 height 195
type input "*"
click at [628, 415] on div "**********" at bounding box center [616, 373] width 903 height 95
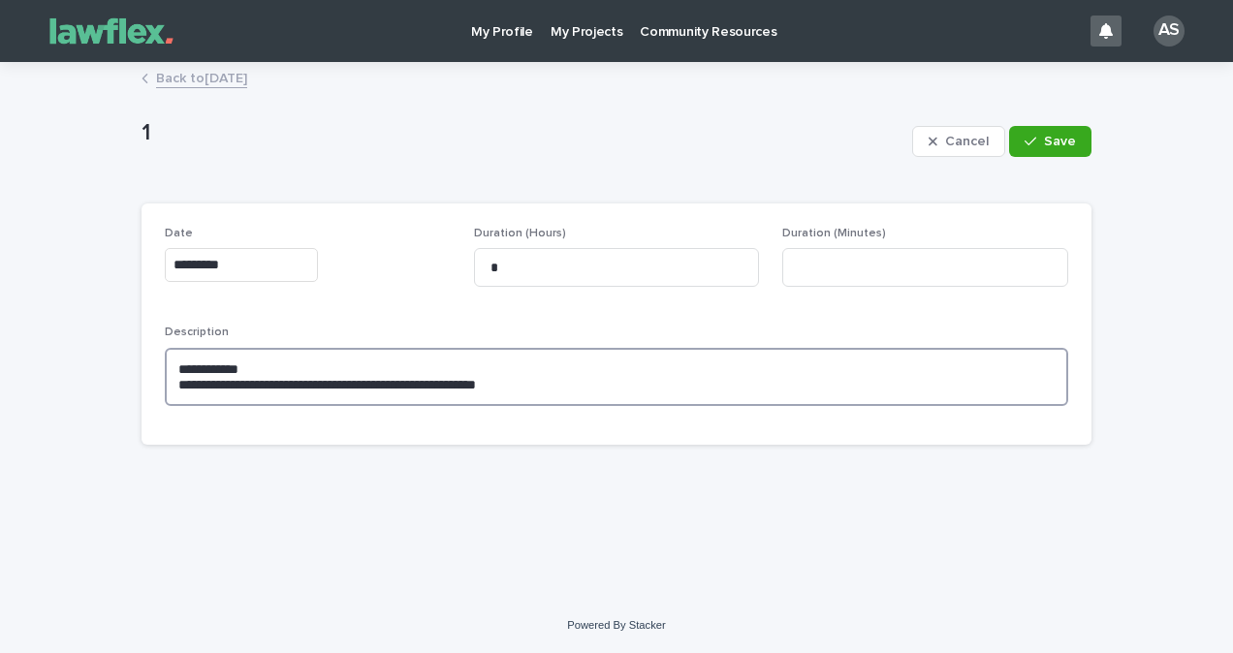
click at [601, 385] on textarea "**********" at bounding box center [616, 377] width 903 height 58
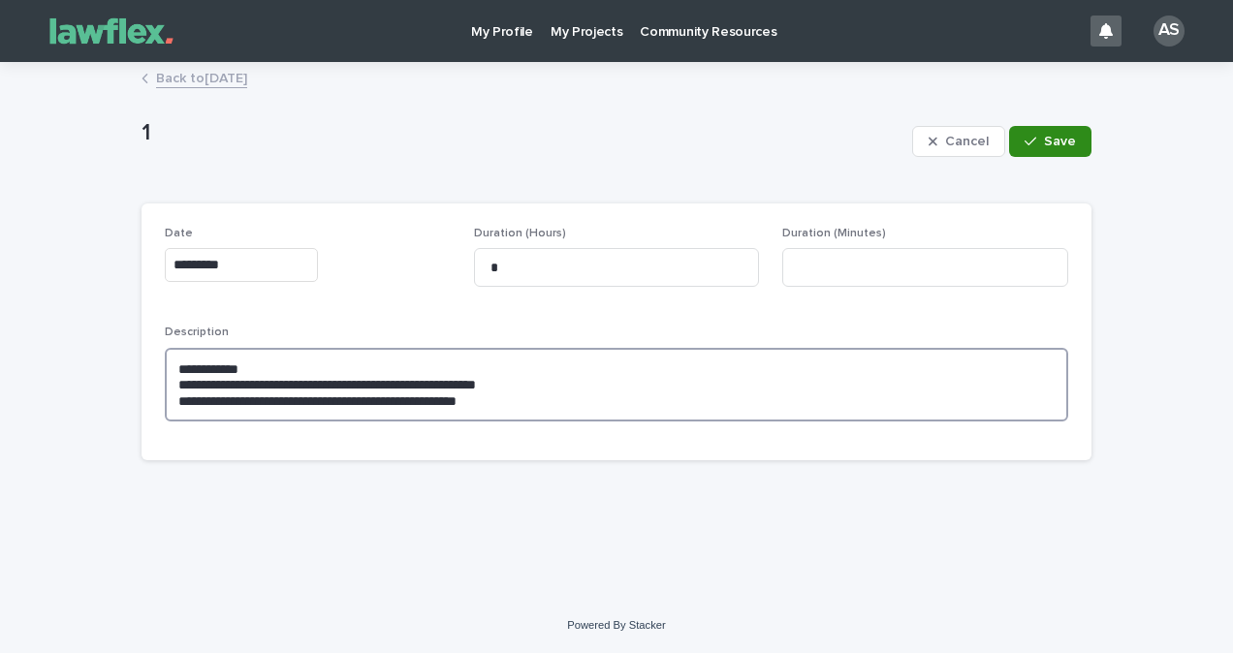
type textarea "**********"
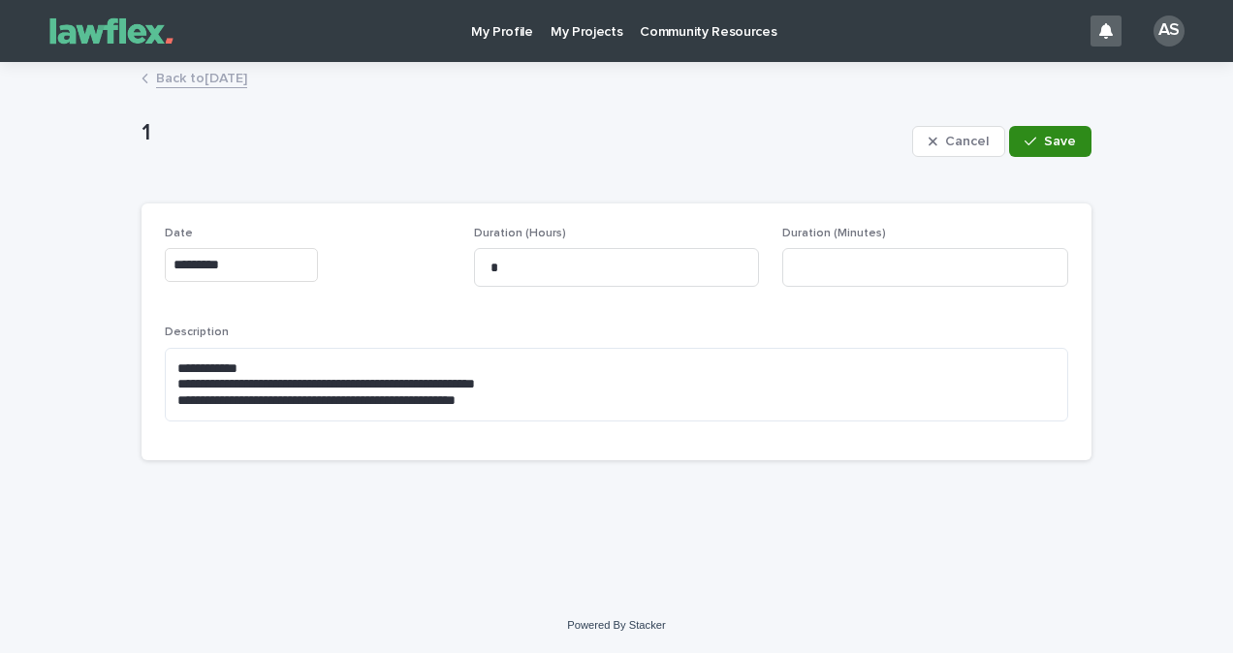
click at [1049, 137] on span "Save" at bounding box center [1060, 142] width 32 height 14
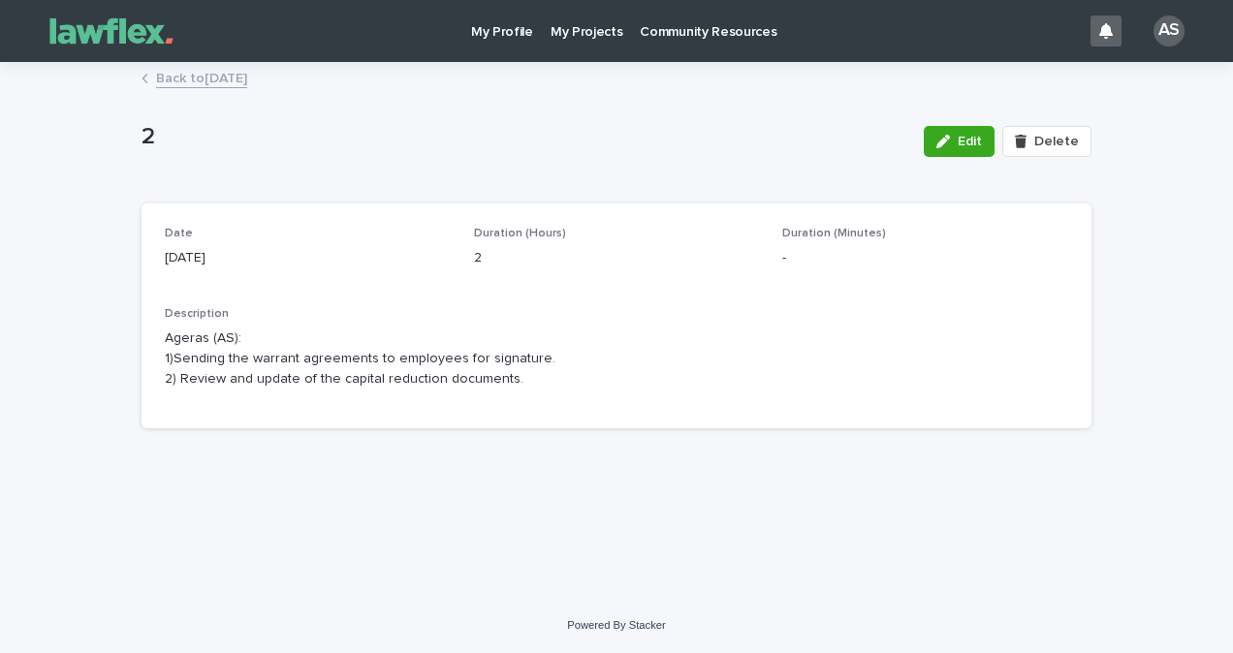
click at [247, 79] on link "Back to [DATE]" at bounding box center [201, 77] width 91 height 22
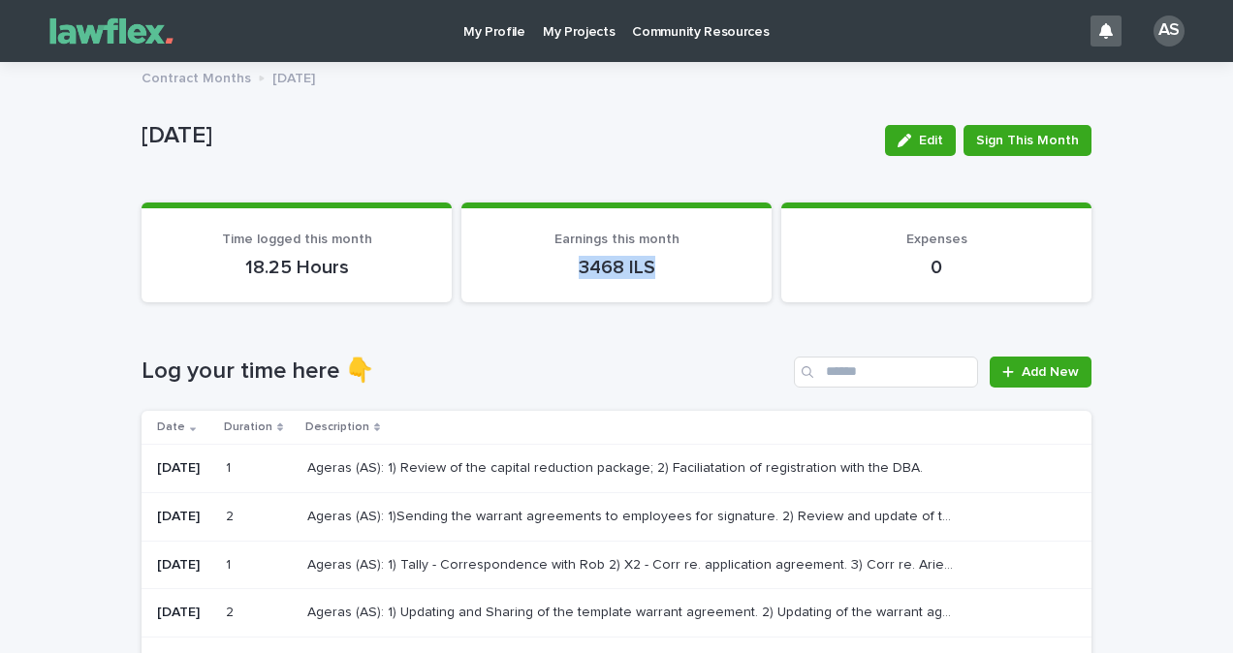
drag, startPoint x: 683, startPoint y: 270, endPoint x: 562, endPoint y: 279, distance: 121.5
click at [562, 279] on section "Earnings this month 3468 ILS" at bounding box center [616, 253] width 310 height 100
click at [642, 477] on div "Ageras (AS): 1) Review of the capital reduction package; 2) Faciliatation of re…" at bounding box center [683, 469] width 753 height 32
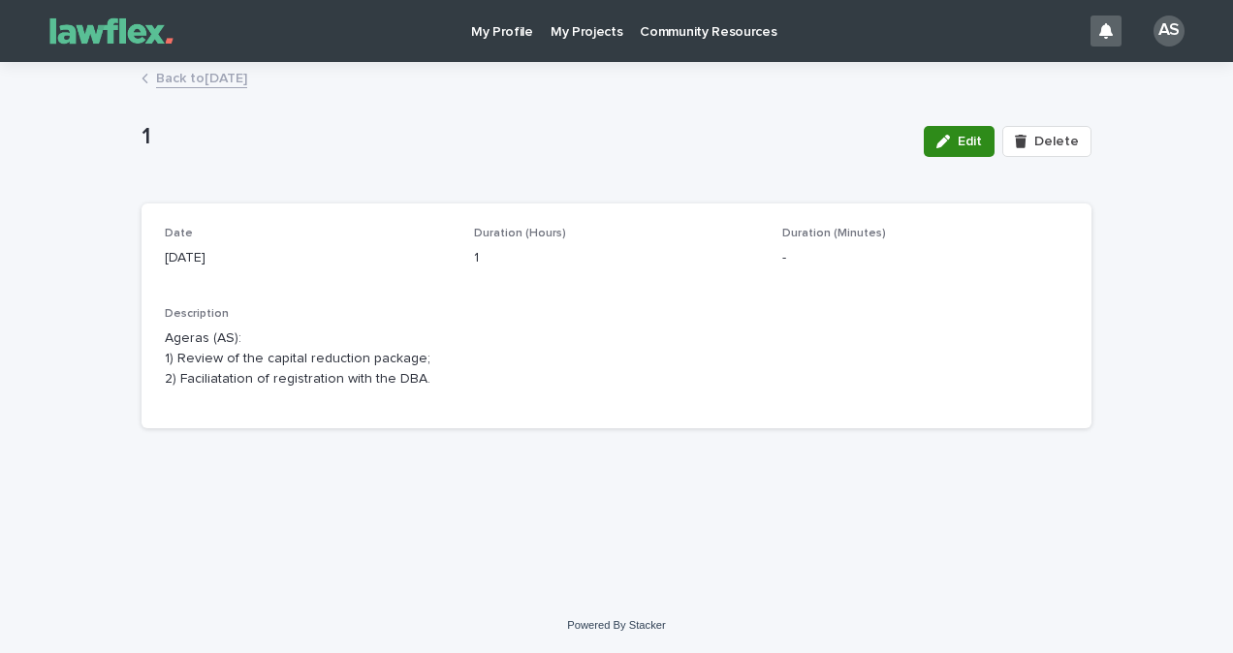
click at [950, 142] on icon "button" at bounding box center [943, 142] width 14 height 14
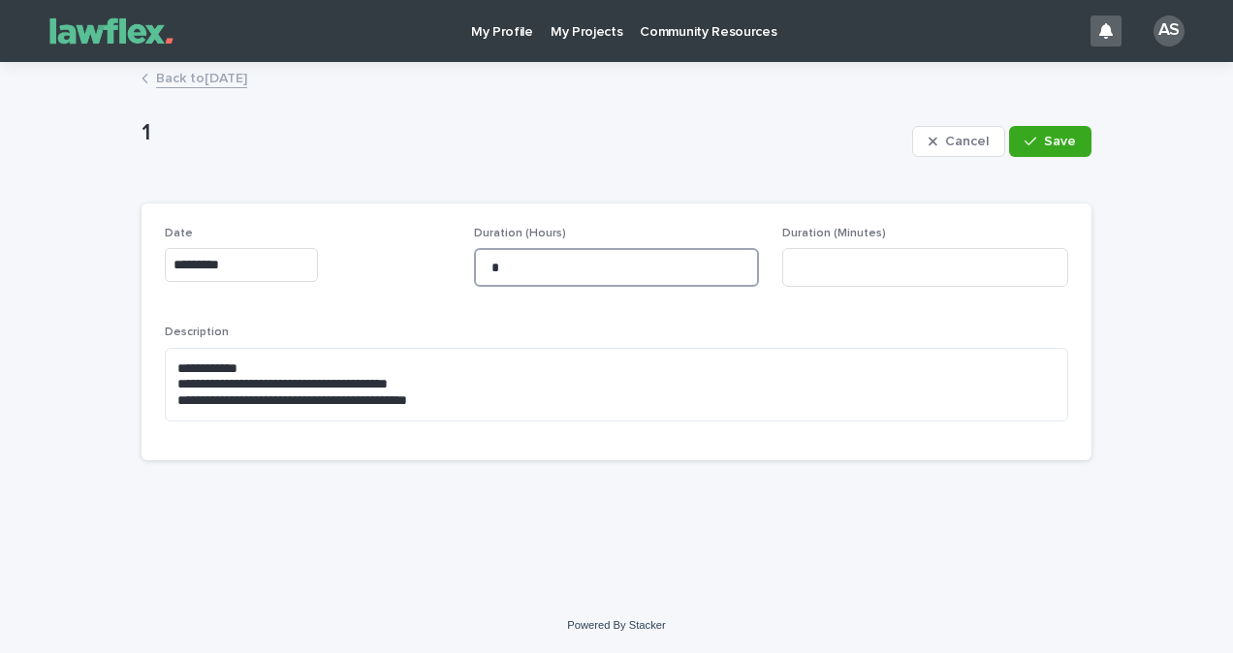
drag, startPoint x: 624, startPoint y: 253, endPoint x: 271, endPoint y: 277, distance: 353.6
click at [299, 275] on div "**********" at bounding box center [616, 332] width 903 height 210
type input "*"
click at [1053, 133] on button "Save" at bounding box center [1050, 141] width 82 height 31
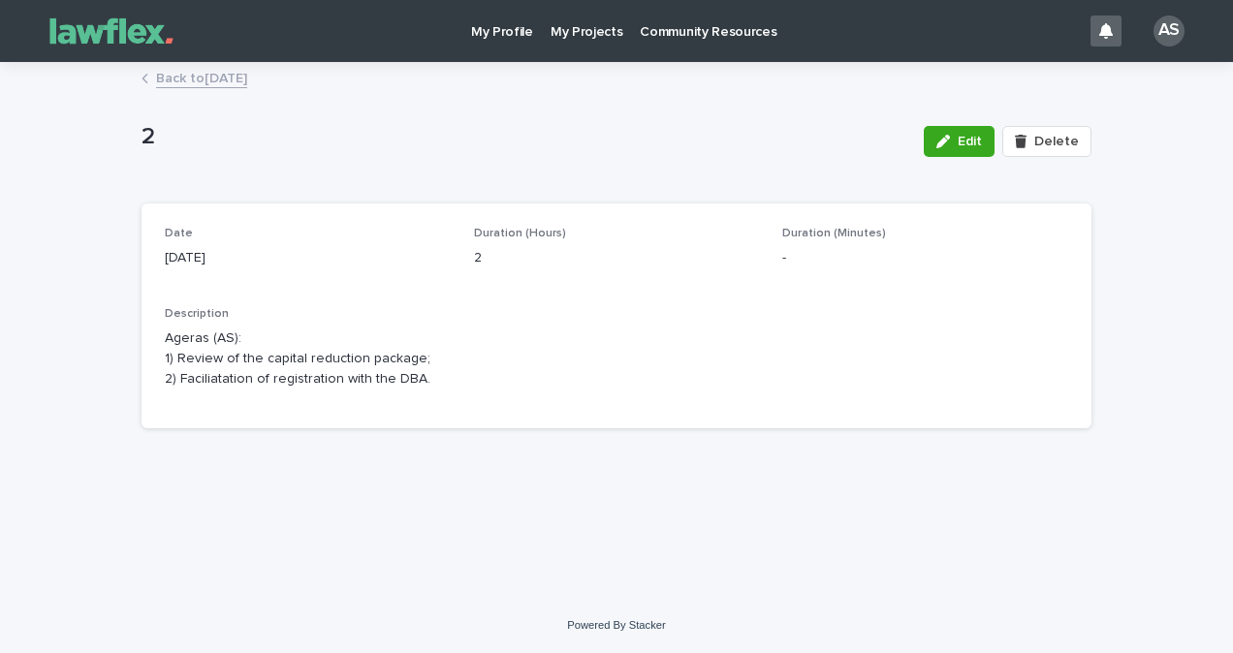
click at [224, 70] on link "Back to [DATE]" at bounding box center [201, 77] width 91 height 22
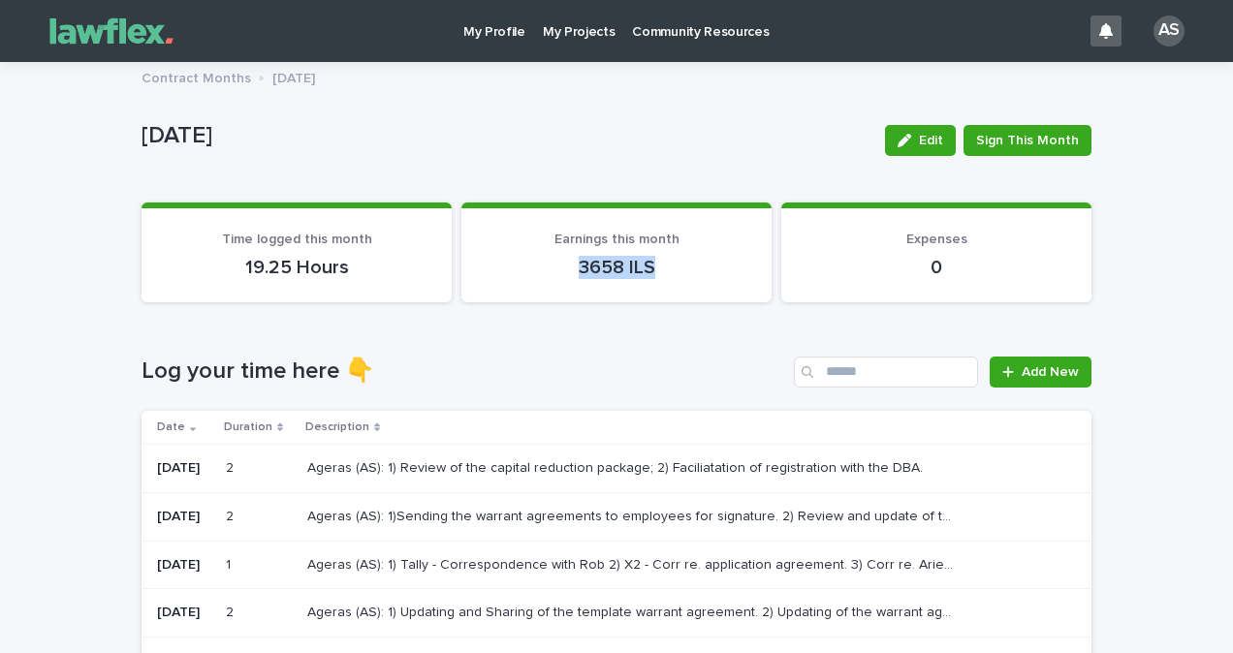
drag, startPoint x: 570, startPoint y: 266, endPoint x: 675, endPoint y: 267, distance: 104.7
click at [675, 267] on p "3658 ILS" at bounding box center [617, 267] width 264 height 23
drag, startPoint x: 675, startPoint y: 267, endPoint x: 593, endPoint y: 34, distance: 246.4
click at [593, 34] on p "My Projects" at bounding box center [579, 20] width 73 height 41
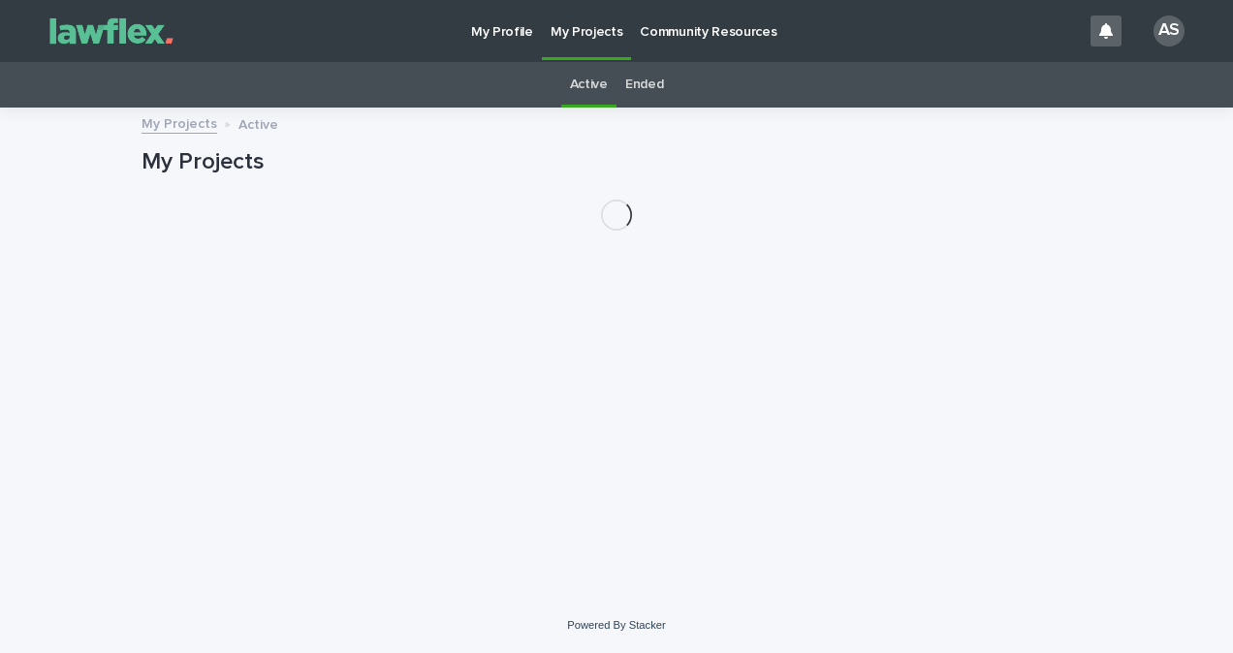
click at [655, 85] on link "Ended" at bounding box center [644, 85] width 38 height 46
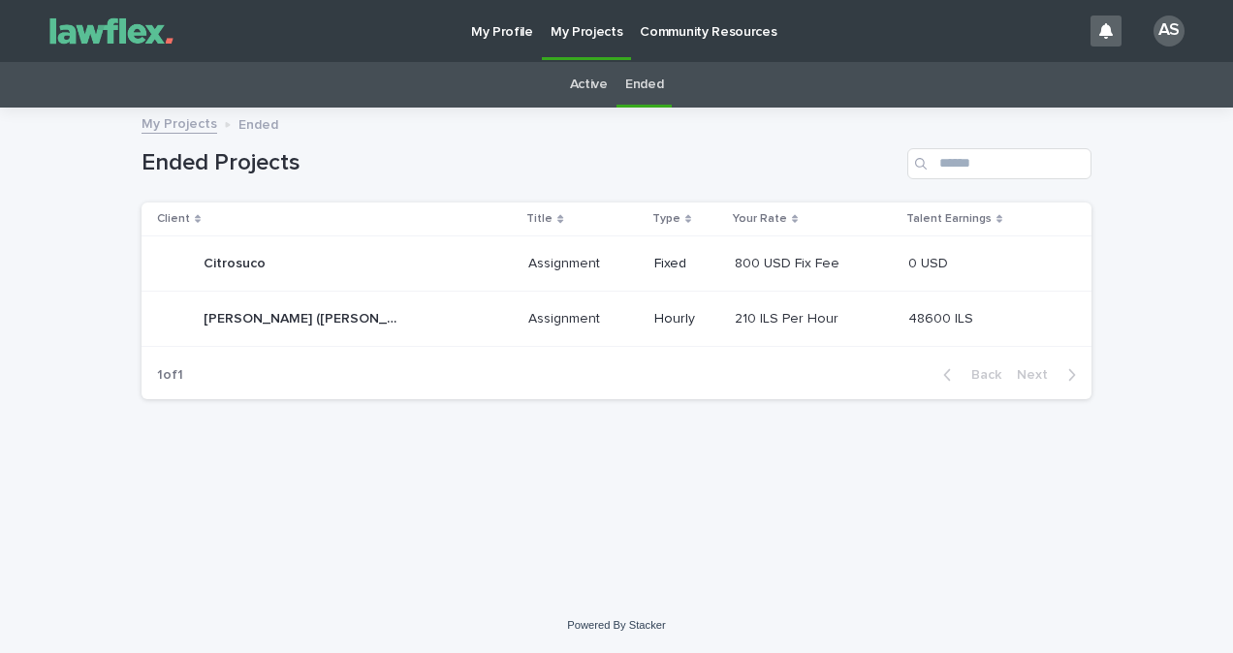
click at [577, 76] on link "Active" at bounding box center [589, 85] width 38 height 46
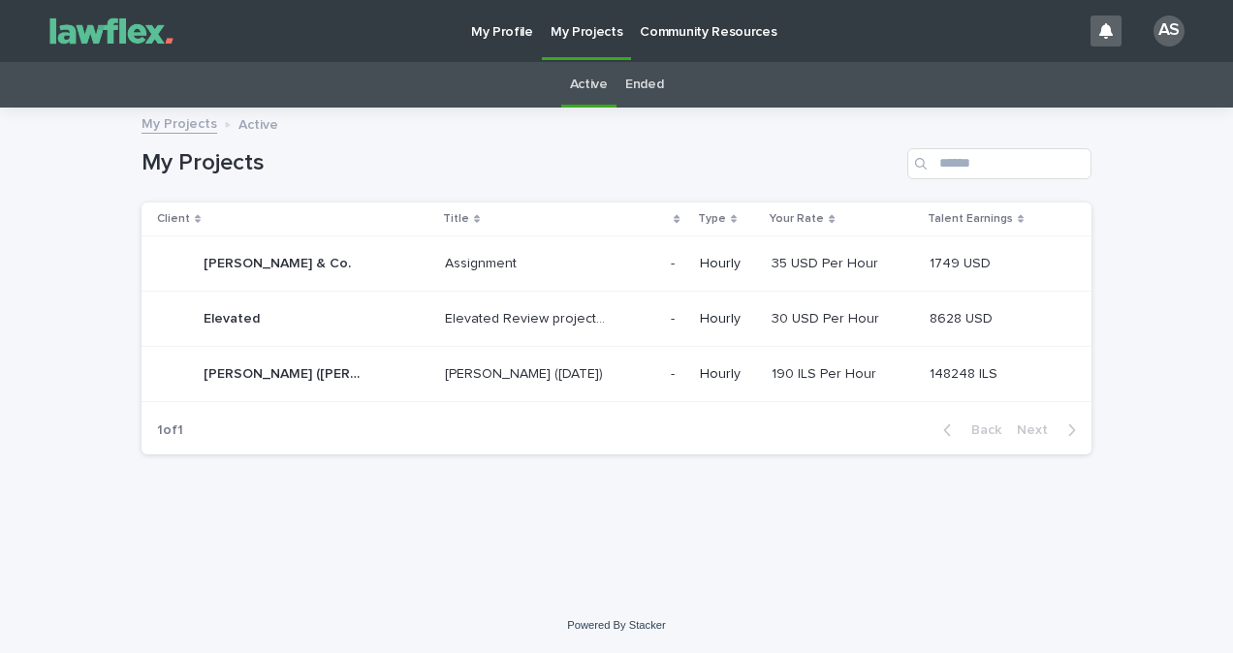
click at [667, 91] on div "Ended" at bounding box center [643, 85] width 55 height 46
click at [204, 118] on link "My Projects" at bounding box center [180, 122] width 76 height 22
click at [427, 402] on table "Client Title Type Your Rate Talent Earnings Gornitzky & Co. Gornitzky & Co. Ass…" at bounding box center [617, 303] width 950 height 200
click at [437, 399] on td "Nivaro- Alex (June 2024) Nivaro- Alex (June 2024)" at bounding box center [550, 374] width 226 height 55
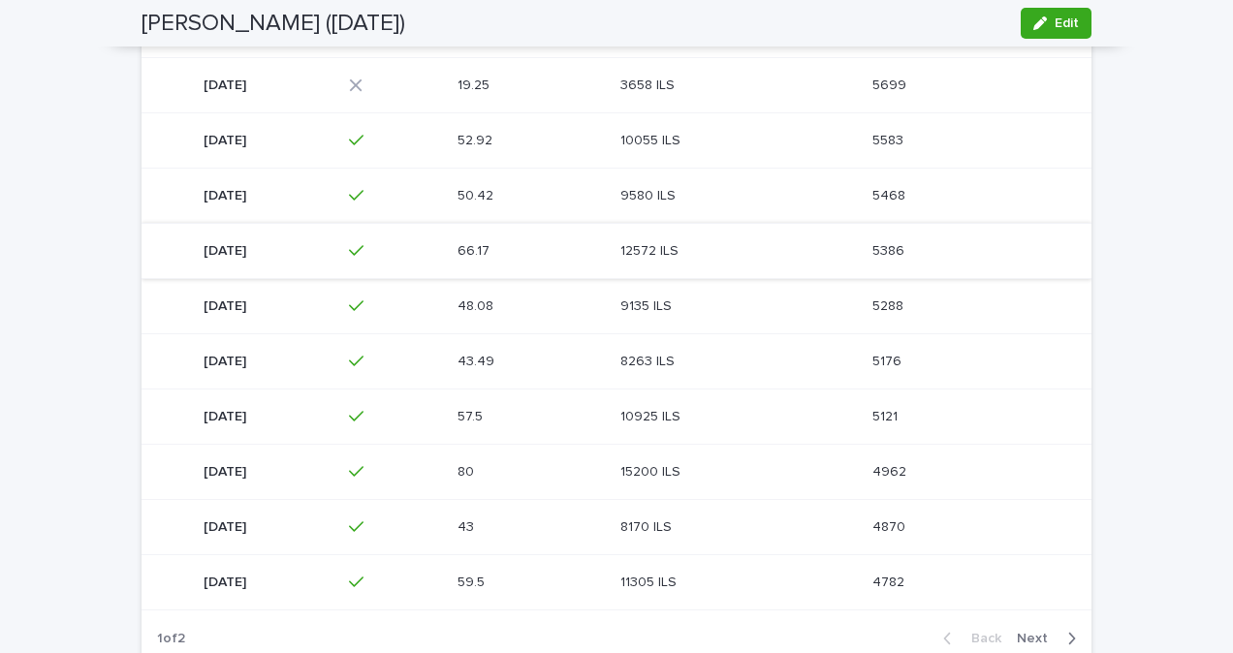
scroll to position [499, 0]
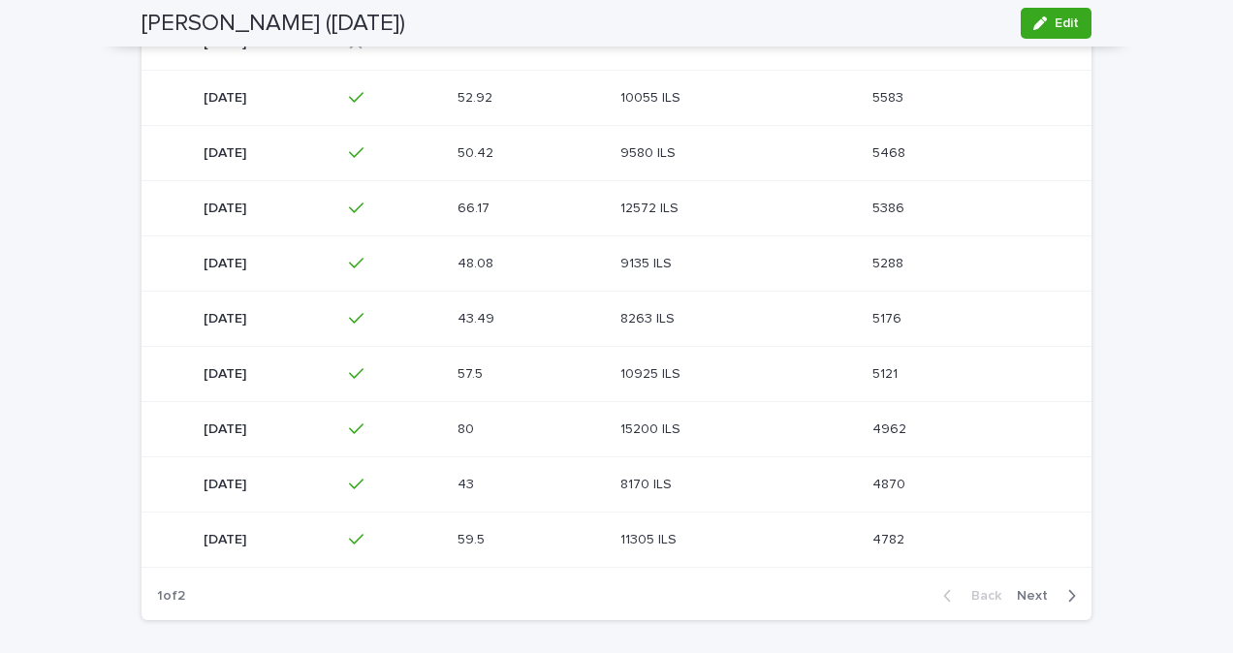
click at [1035, 589] on span "Next" at bounding box center [1038, 596] width 43 height 14
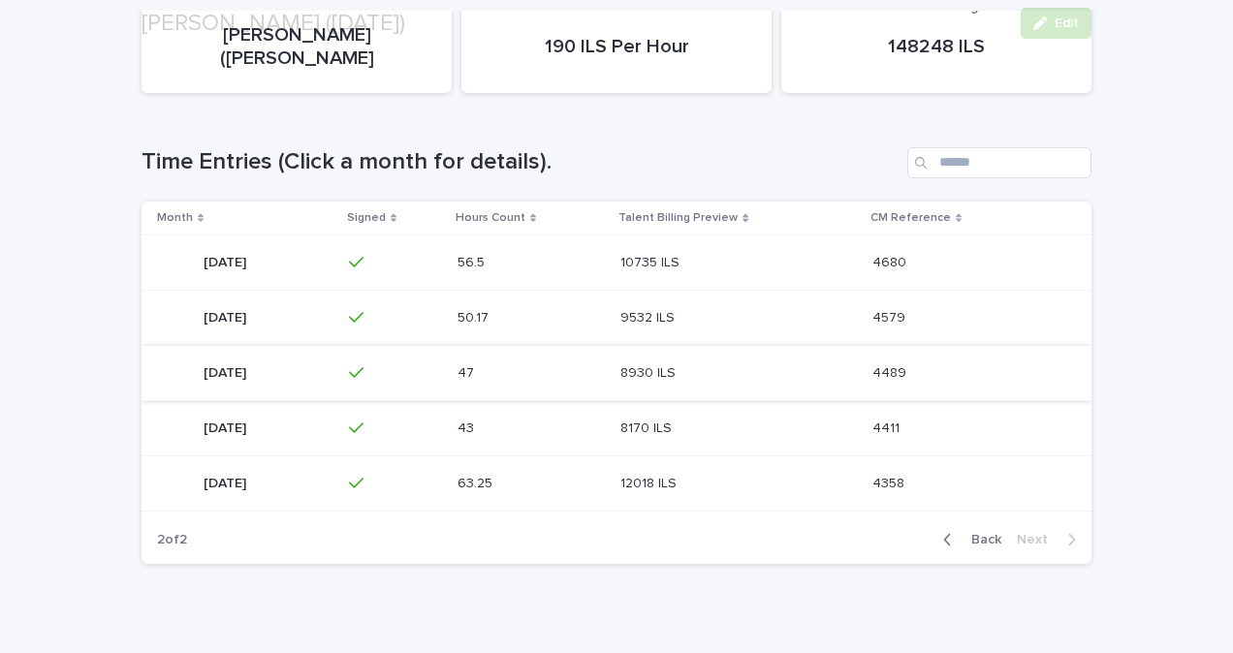
scroll to position [350, 0]
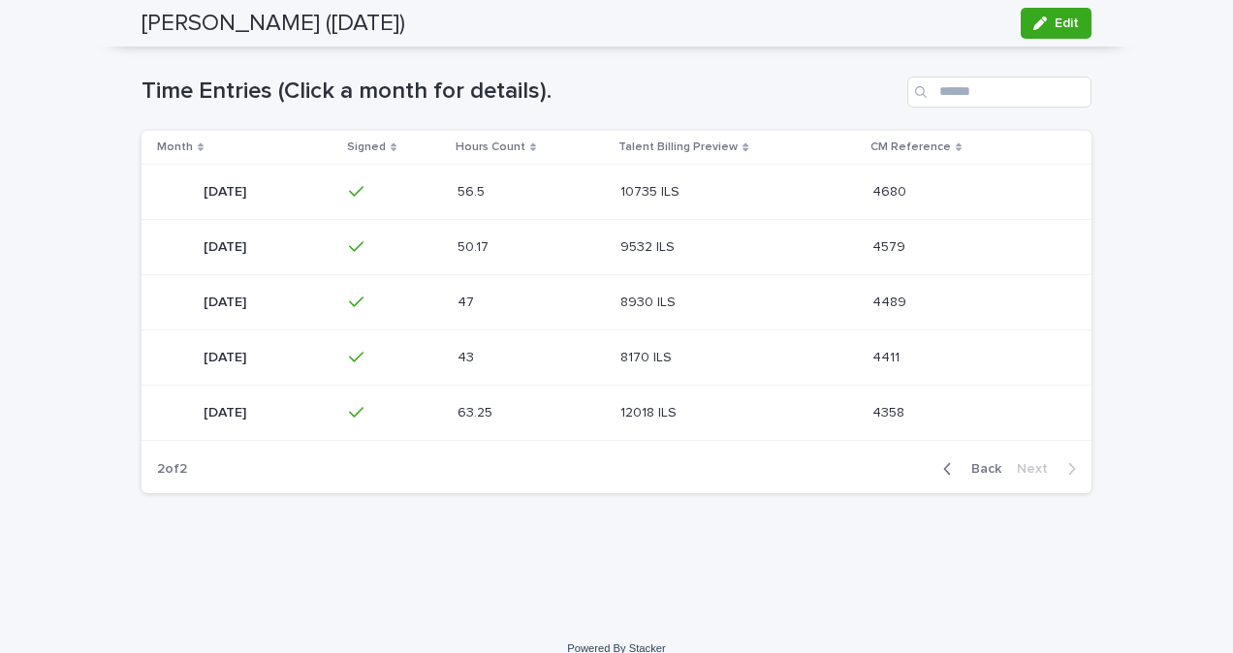
click at [960, 462] on span "Back" at bounding box center [981, 469] width 42 height 14
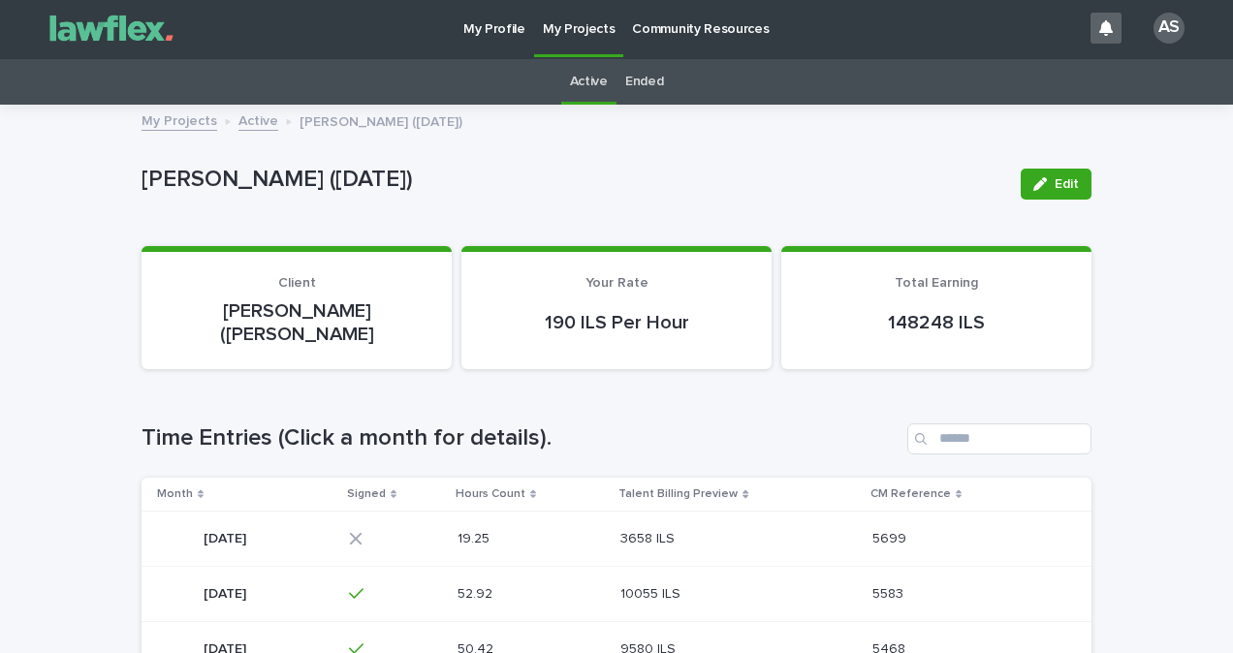
scroll to position [0, 0]
